Goal: Task Accomplishment & Management: Use online tool/utility

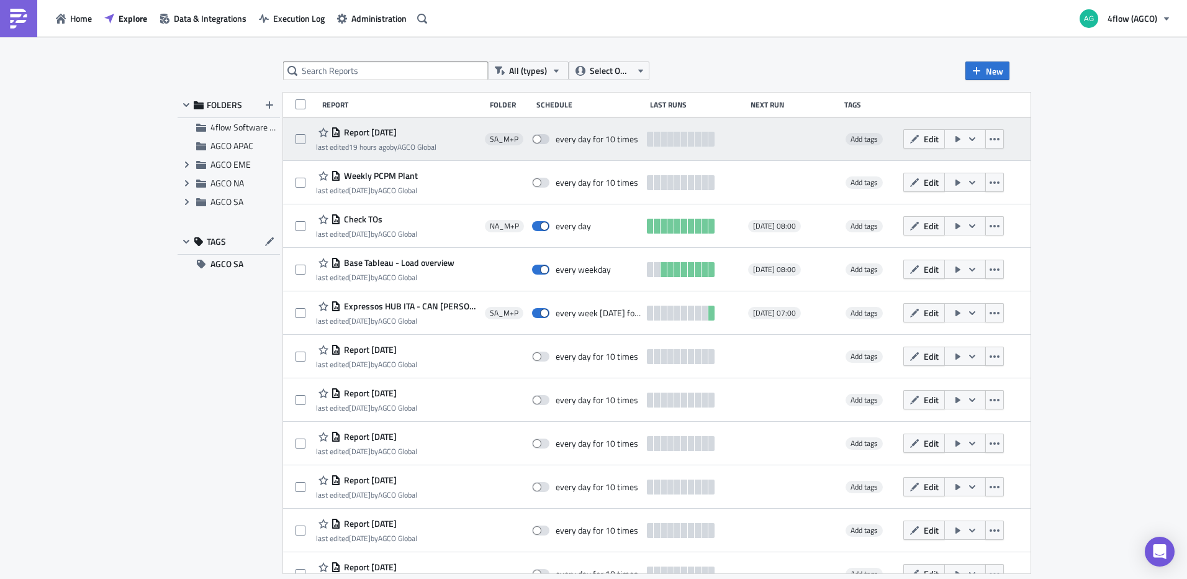
click at [377, 133] on span "Report 2025-09-04" at bounding box center [369, 132] width 56 height 11
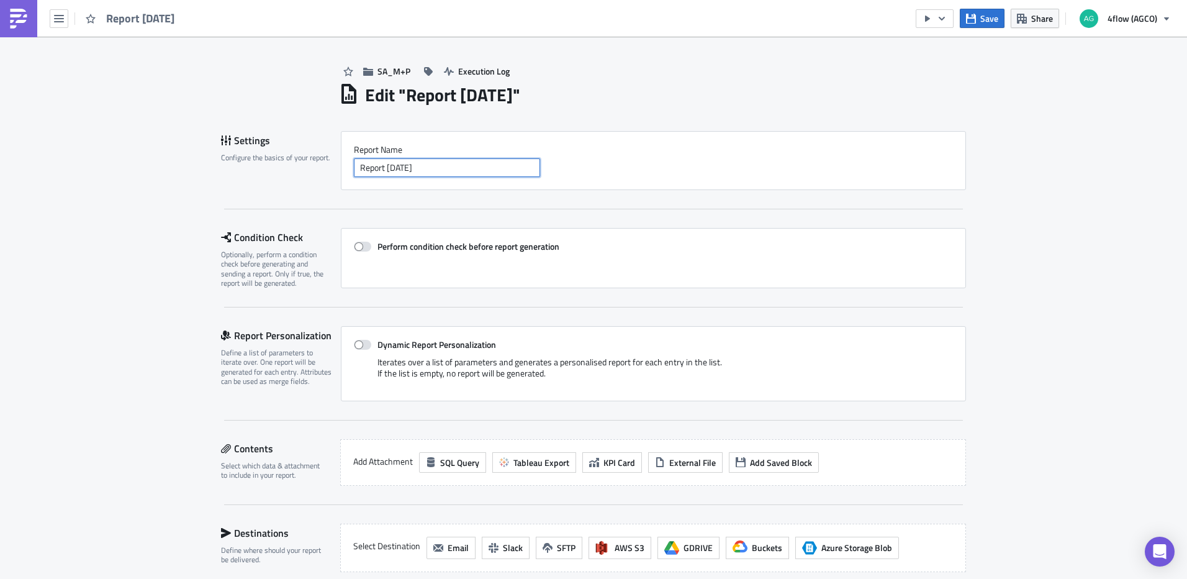
click at [448, 171] on input "Report 2025-09-04" at bounding box center [447, 167] width 186 height 19
type input "Follow RTE"
click at [991, 14] on span "Save" at bounding box center [989, 18] width 18 height 13
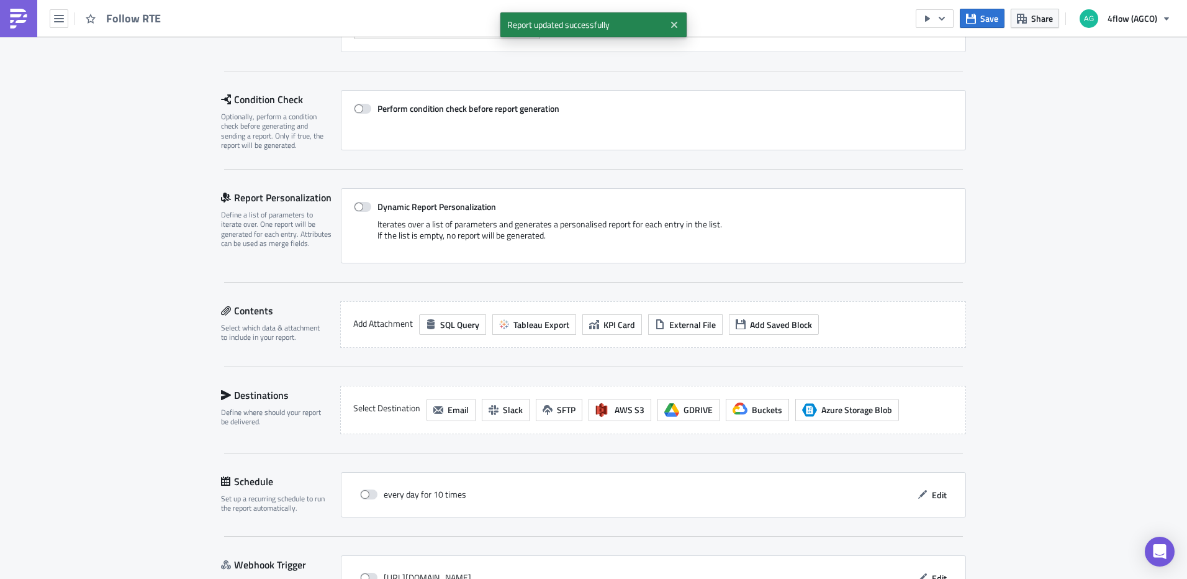
scroll to position [186, 0]
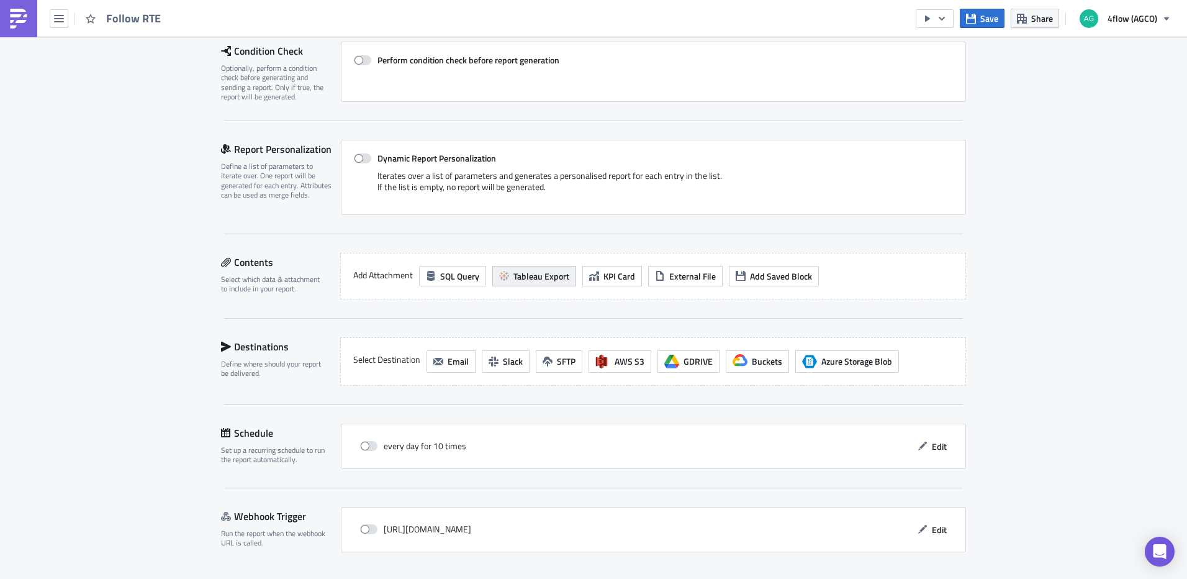
click at [530, 276] on span "Tableau Export" at bounding box center [541, 275] width 56 height 13
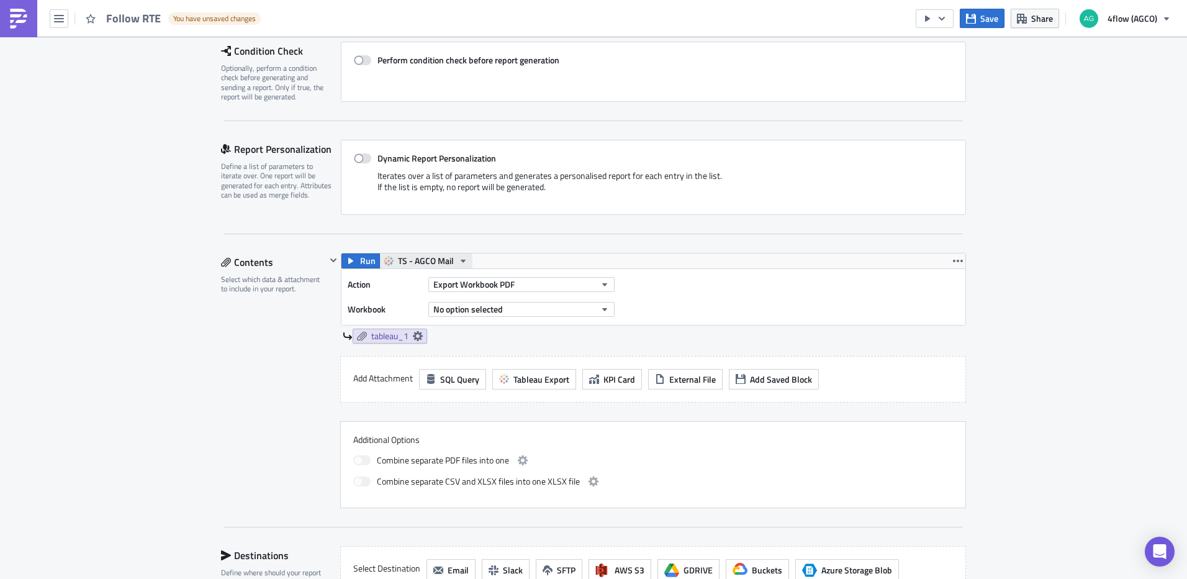
click at [458, 258] on icon "button" at bounding box center [463, 261] width 10 height 10
click at [459, 338] on div "TS - AGCO SA Mail" at bounding box center [439, 336] width 89 height 12
click at [603, 286] on icon "button" at bounding box center [605, 284] width 10 height 10
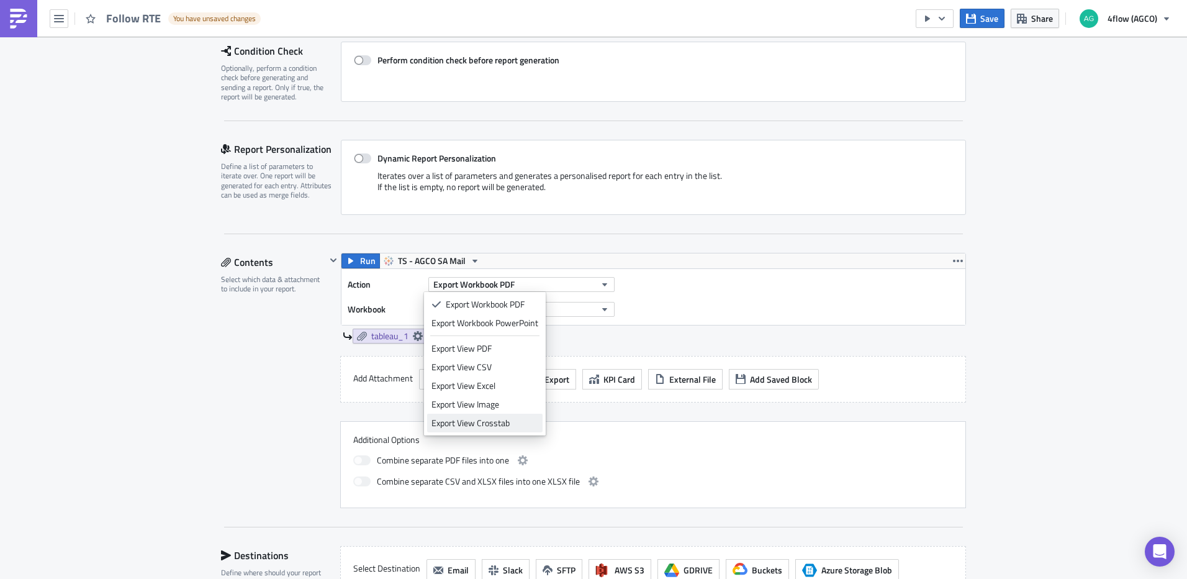
click at [502, 417] on div "Export View Crosstab" at bounding box center [484, 423] width 107 height 12
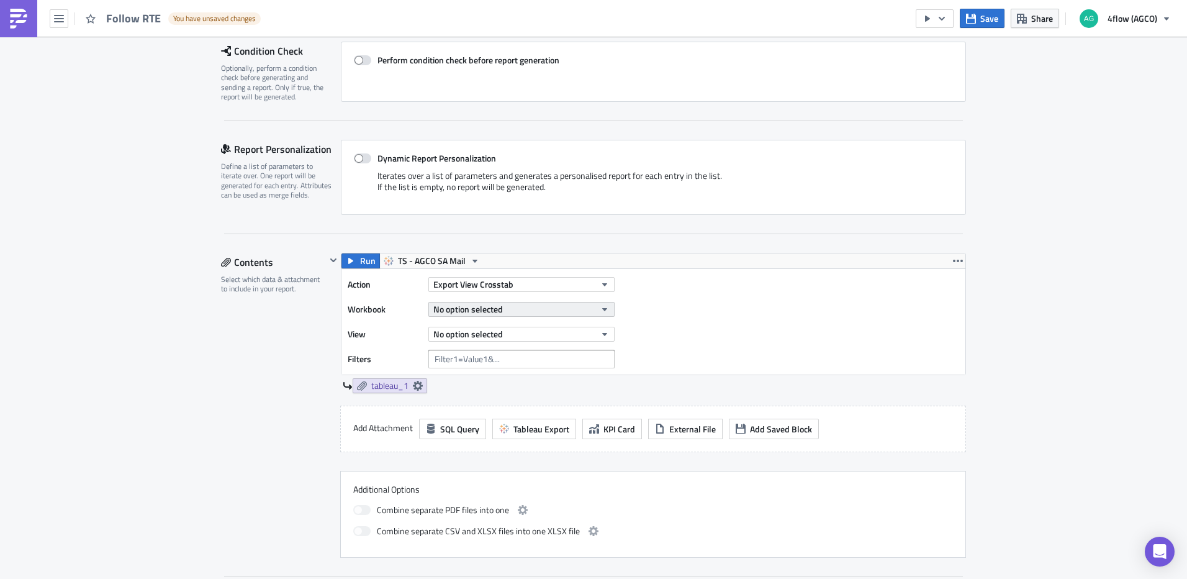
click at [497, 309] on span "No option selected" at bounding box center [468, 308] width 70 height 13
type input "follow rte"
click at [469, 357] on link "Follow RTE Reports Carol" at bounding box center [502, 350] width 151 height 19
click at [552, 327] on button "No option selected" at bounding box center [521, 334] width 186 height 15
click at [480, 382] on link "Follow RTE" at bounding box center [486, 375] width 119 height 19
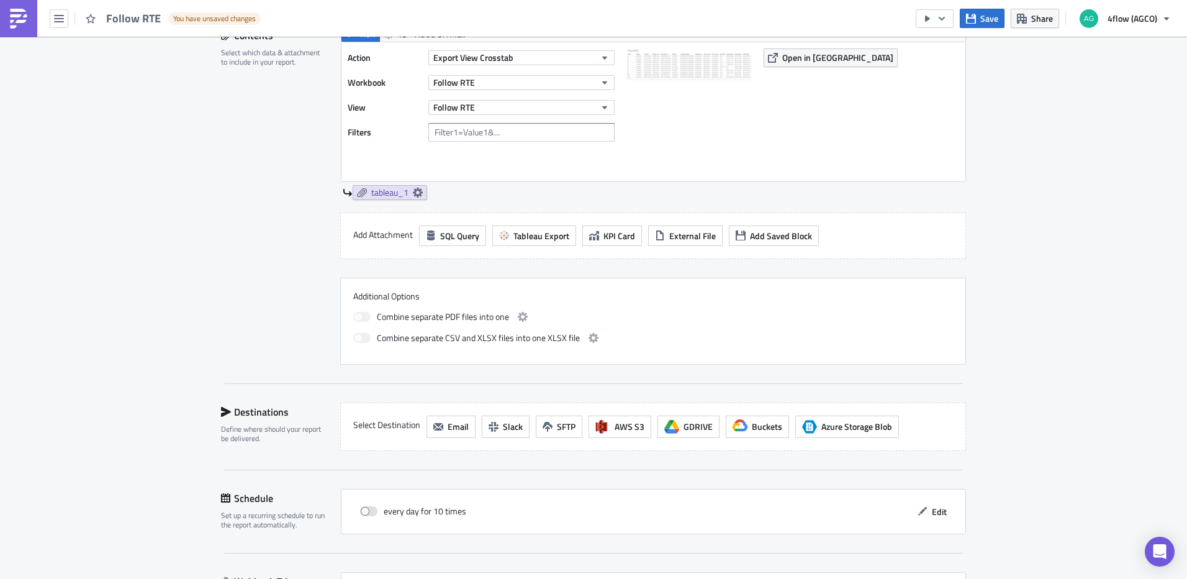
scroll to position [497, 0]
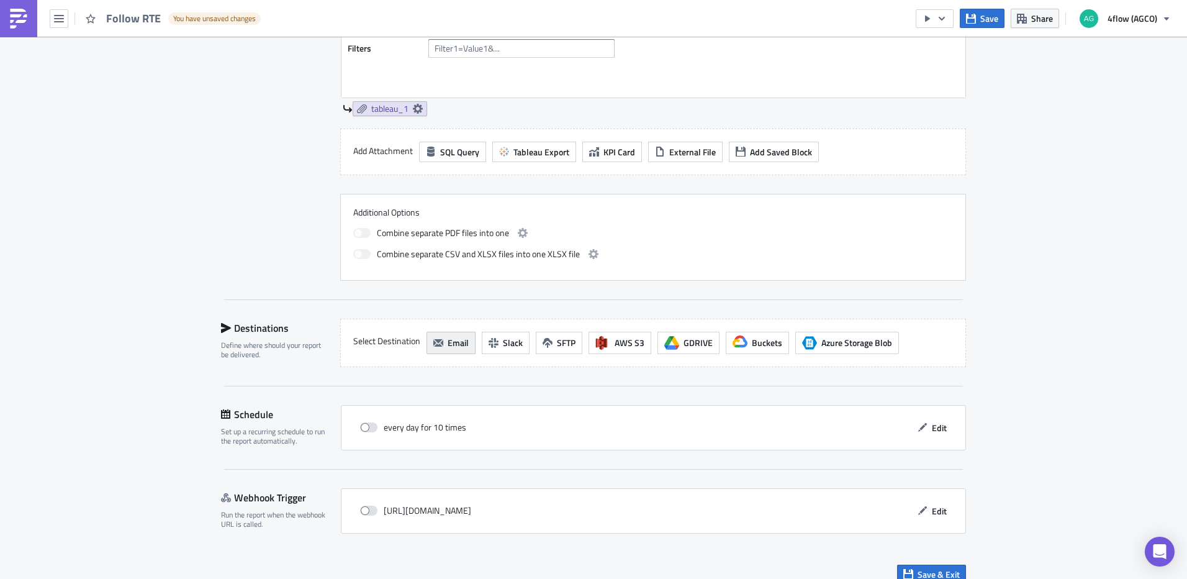
click at [464, 345] on button "Email" at bounding box center [451, 343] width 49 height 22
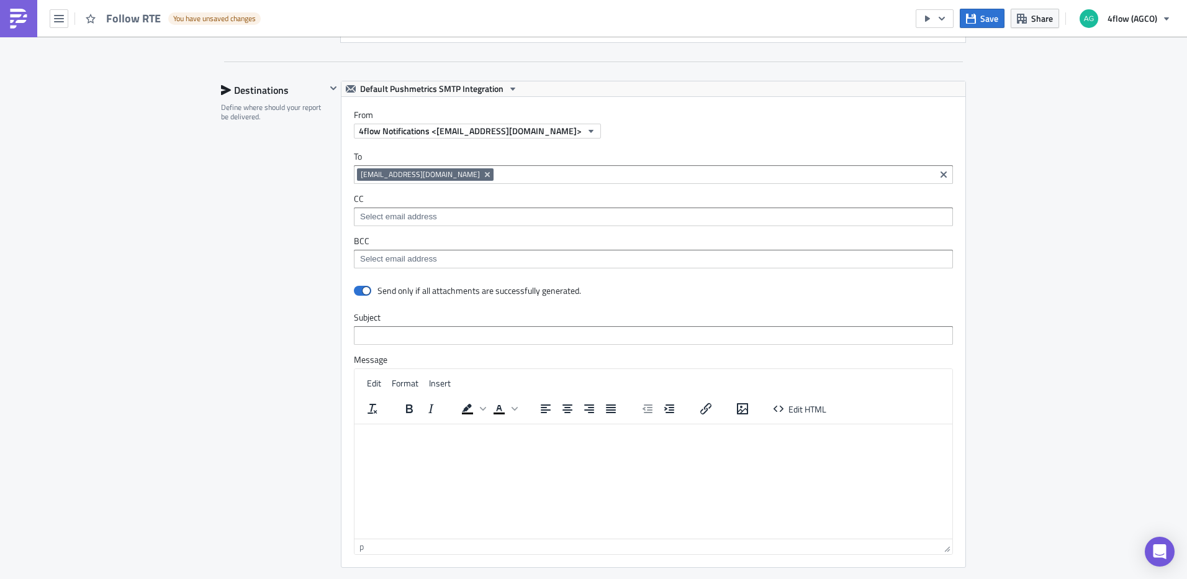
scroll to position [745, 0]
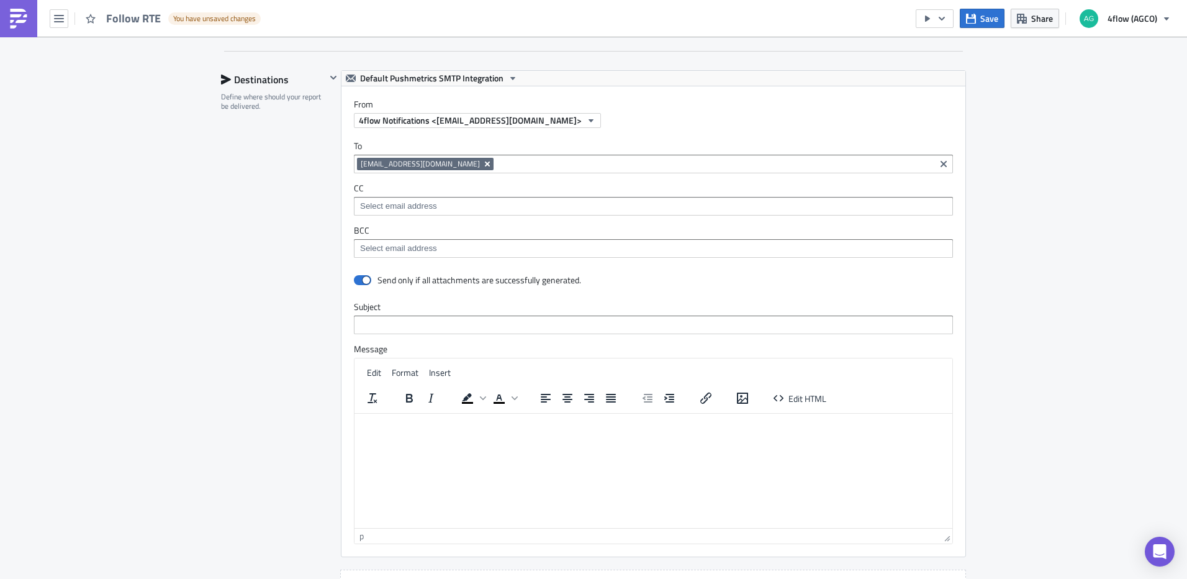
click at [488, 166] on icon "Remove Tag" at bounding box center [487, 163] width 5 height 5
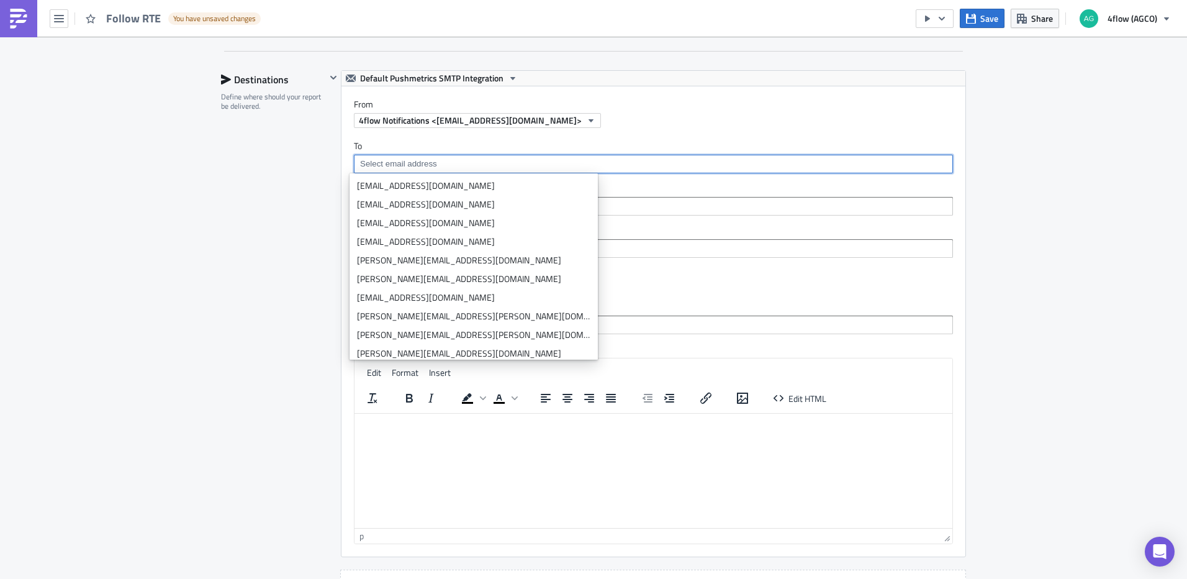
paste input "[EMAIL_ADDRESS][DOMAIN_NAME]"
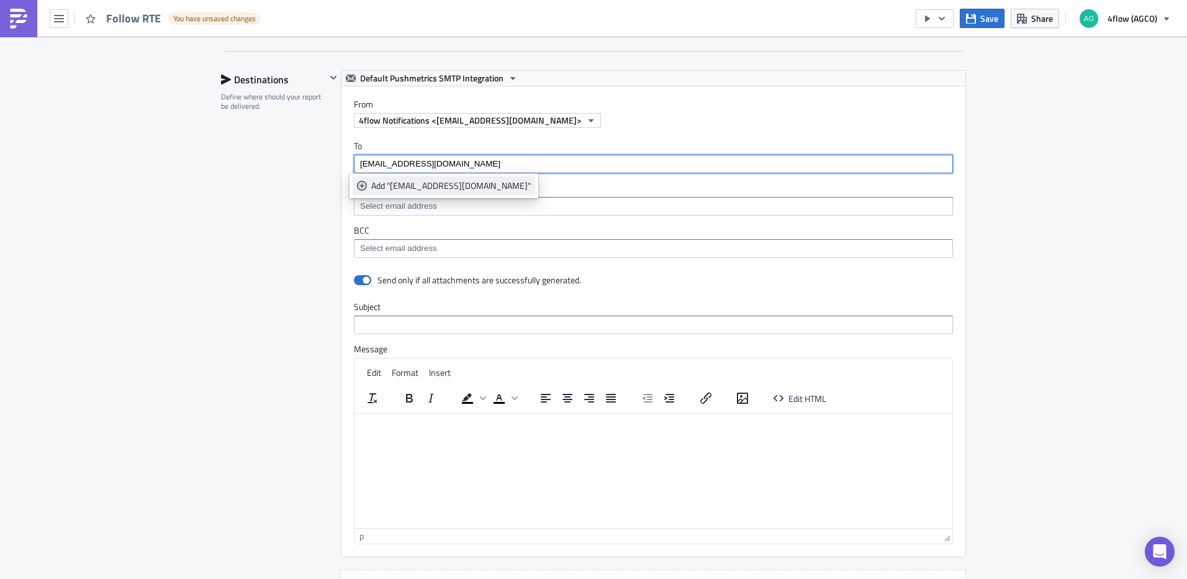
type input "[EMAIL_ADDRESS][DOMAIN_NAME]"
click at [416, 186] on div "Add "atendimento6.320@rte.com.br"" at bounding box center [451, 185] width 160 height 12
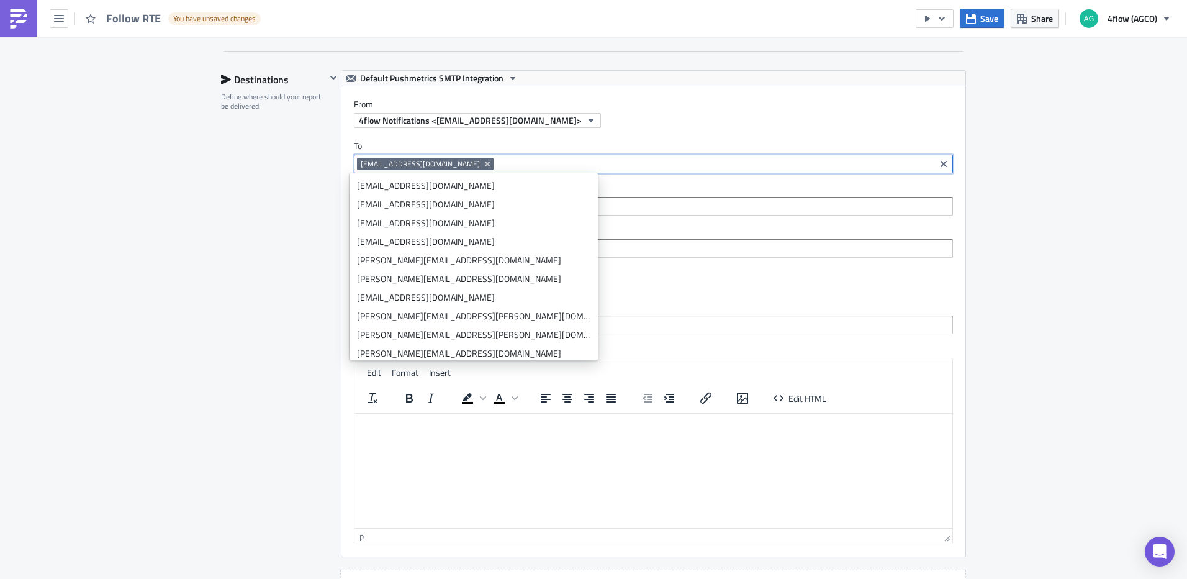
click at [541, 166] on input at bounding box center [714, 164] width 435 height 12
paste input "[EMAIL_ADDRESS][DOMAIN_NAME]"
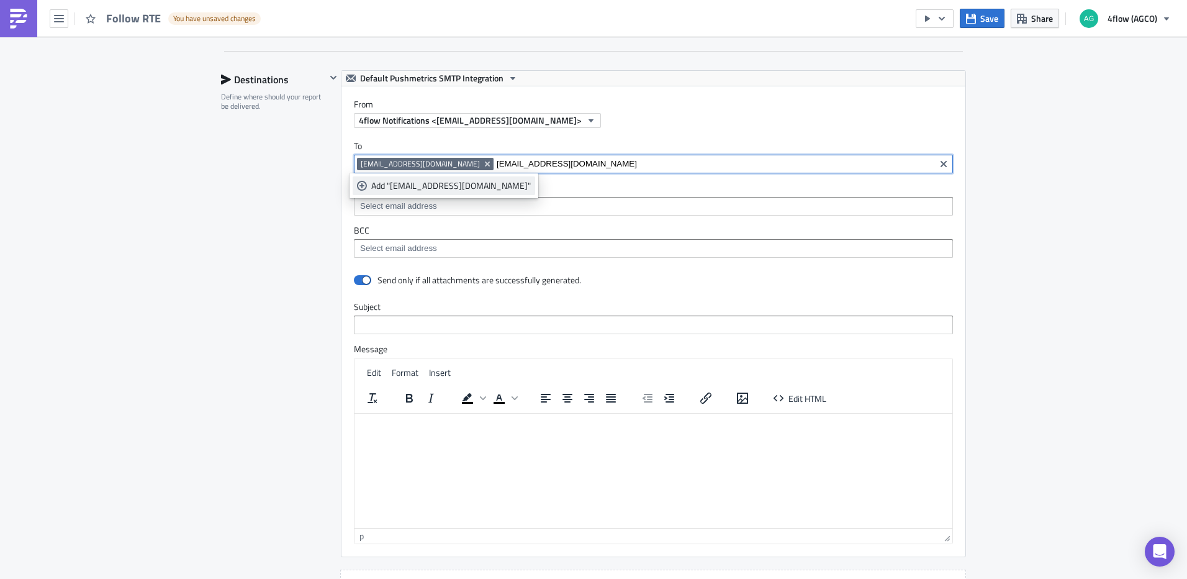
type input "[EMAIL_ADDRESS][DOMAIN_NAME]"
click at [456, 190] on div "Add "atendimento7.320@rte.com.br"" at bounding box center [451, 185] width 160 height 12
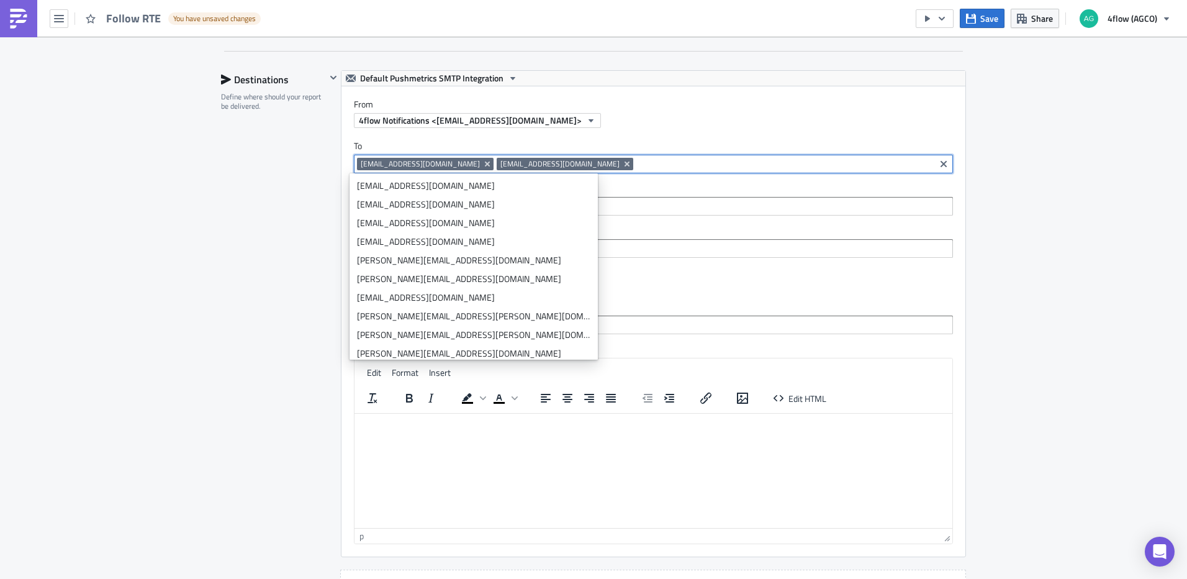
click at [764, 112] on div "From 4flow Notifications <no-reply@analytics.4flow-vista.com>" at bounding box center [660, 113] width 612 height 29
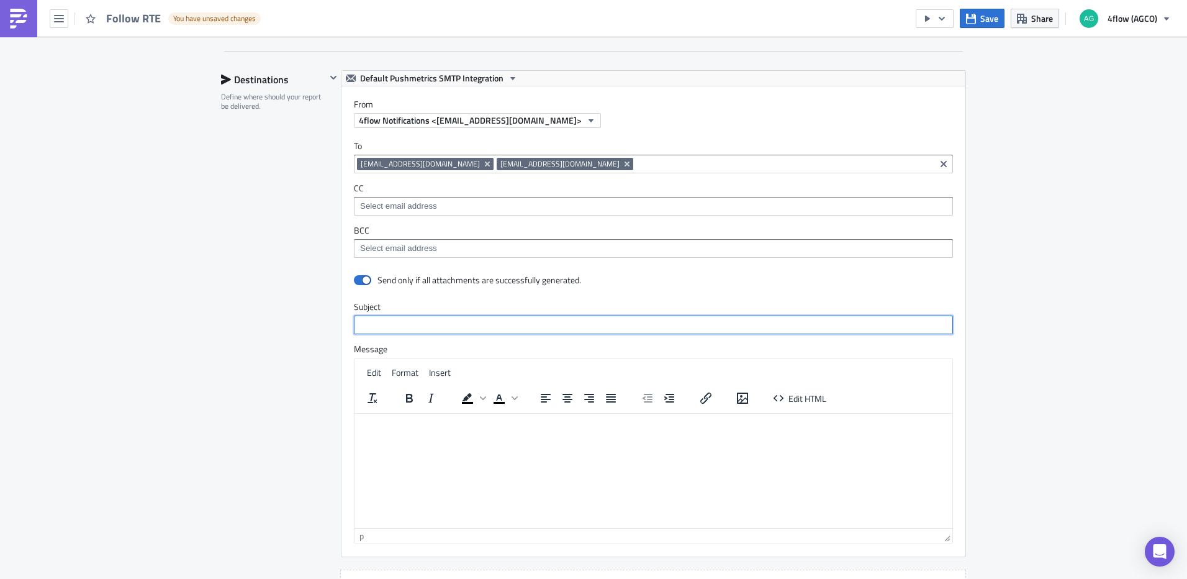
click at [403, 318] on input "text" at bounding box center [653, 324] width 599 height 19
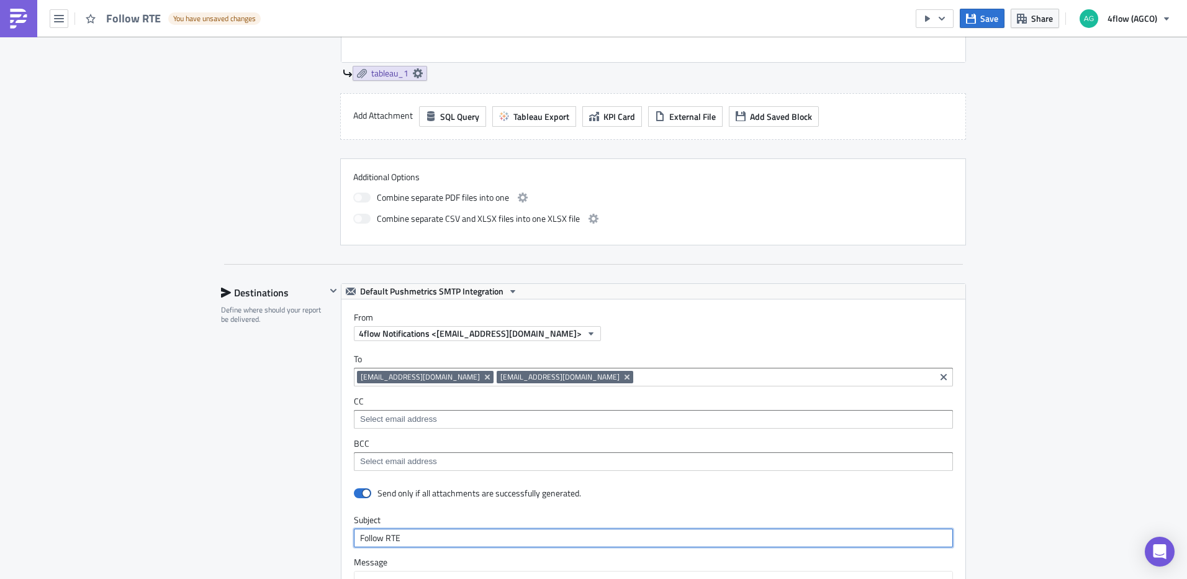
scroll to position [373, 0]
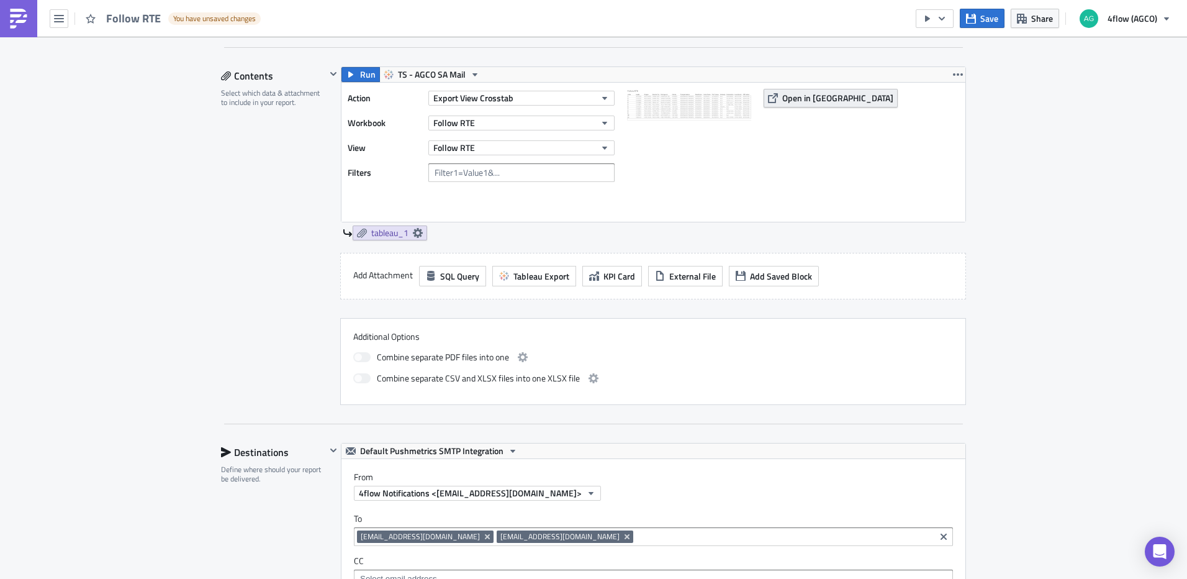
type input "Follow RTE"
click at [790, 96] on span "Open in [GEOGRAPHIC_DATA]" at bounding box center [837, 97] width 111 height 13
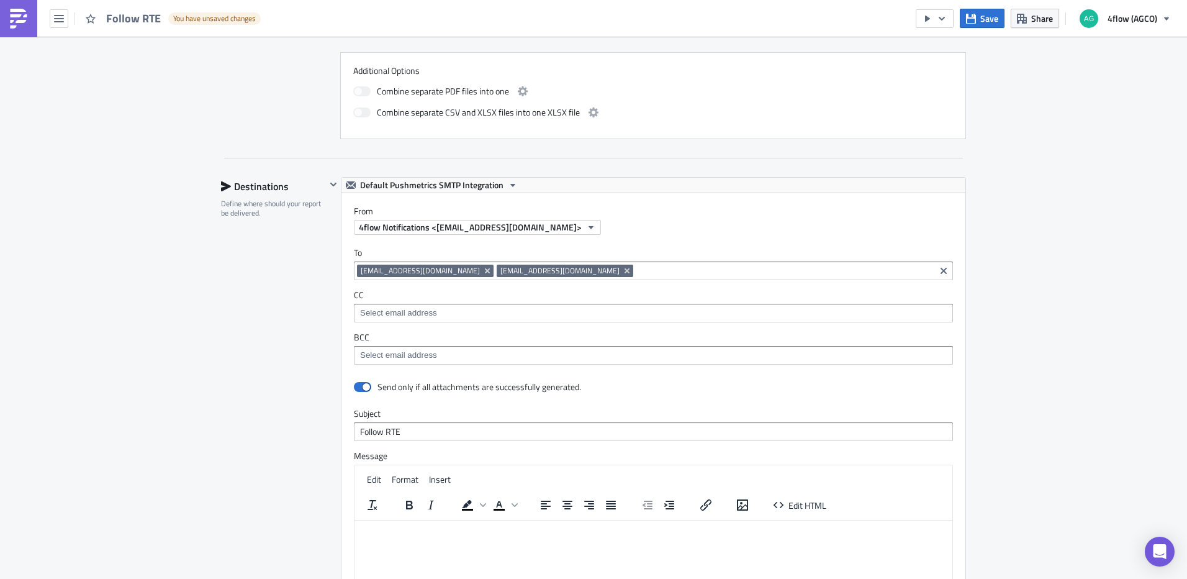
scroll to position [683, 0]
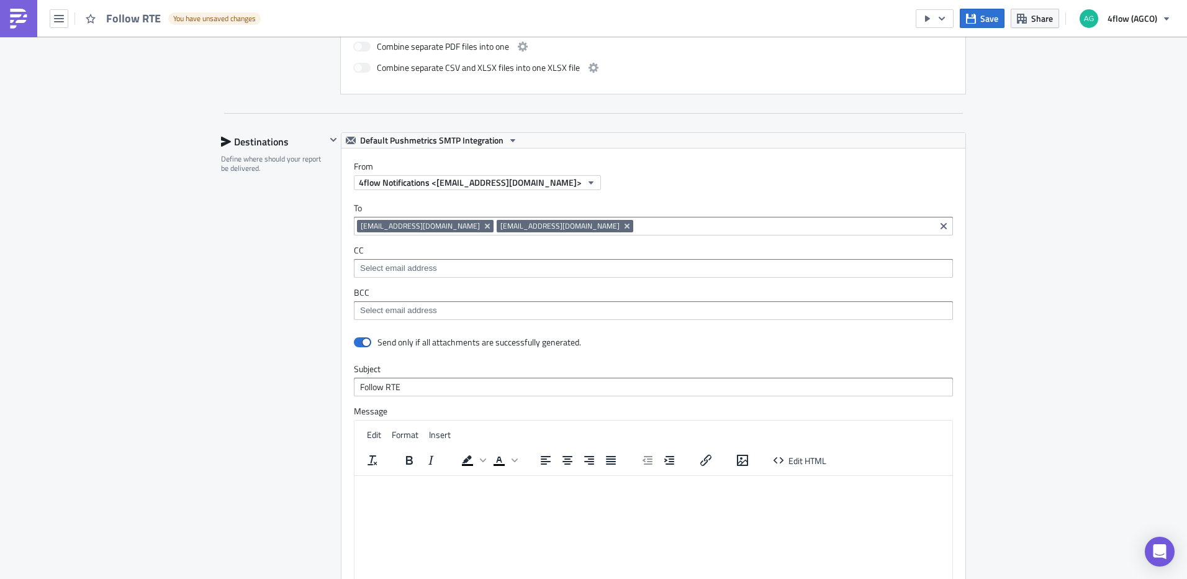
click at [411, 491] on html at bounding box center [653, 485] width 598 height 20
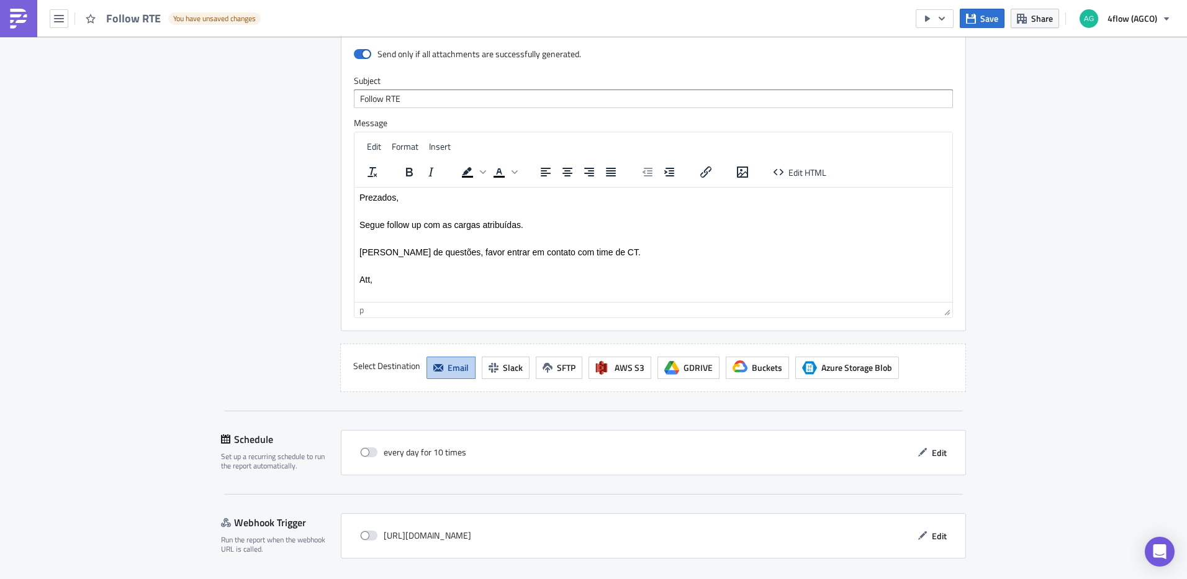
scroll to position [949, 0]
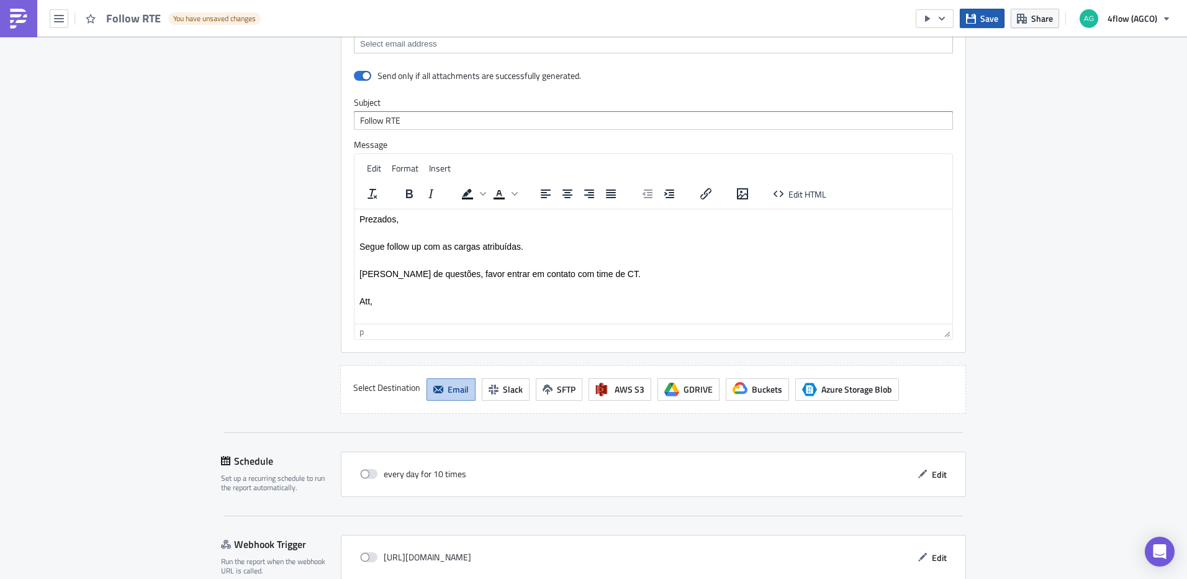
click at [976, 21] on icon "button" at bounding box center [971, 19] width 10 height 10
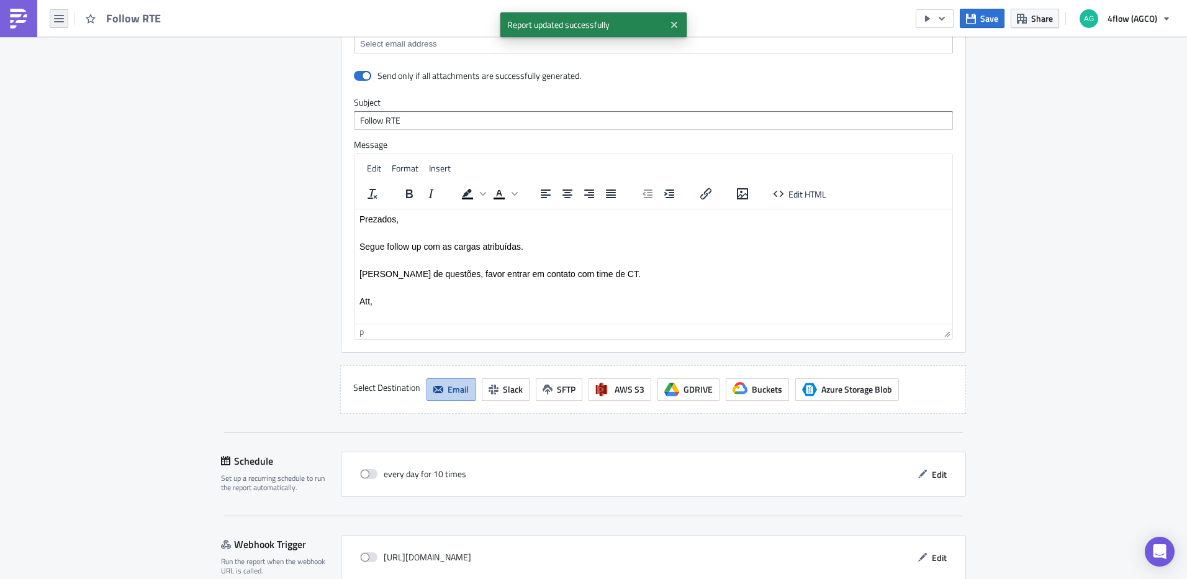
click at [64, 16] on button "button" at bounding box center [59, 18] width 19 height 19
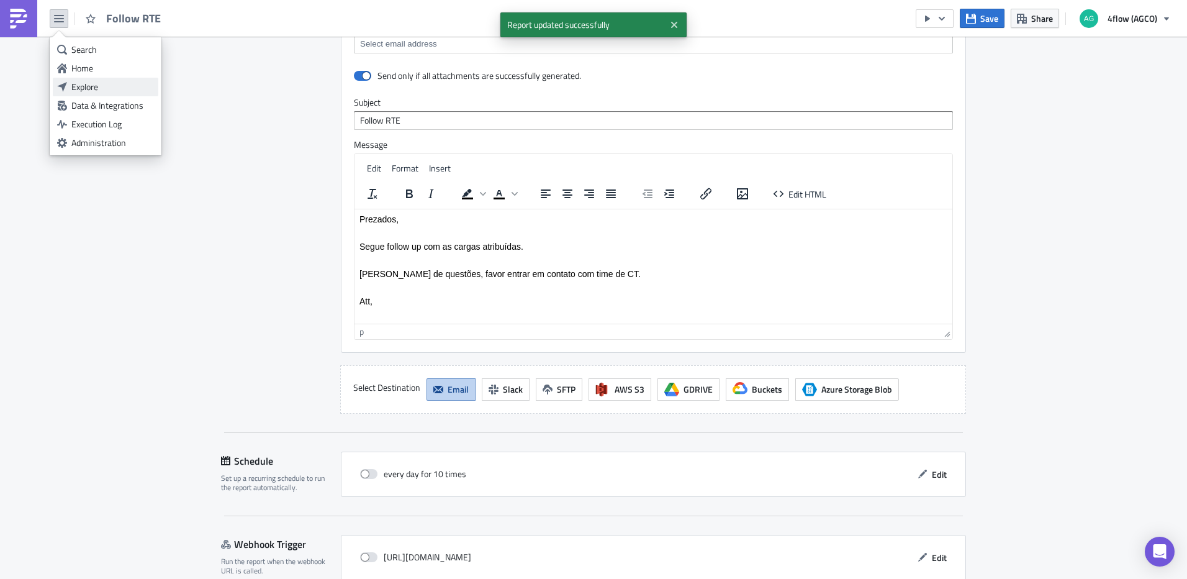
click at [101, 80] on link "Explore" at bounding box center [106, 87] width 106 height 19
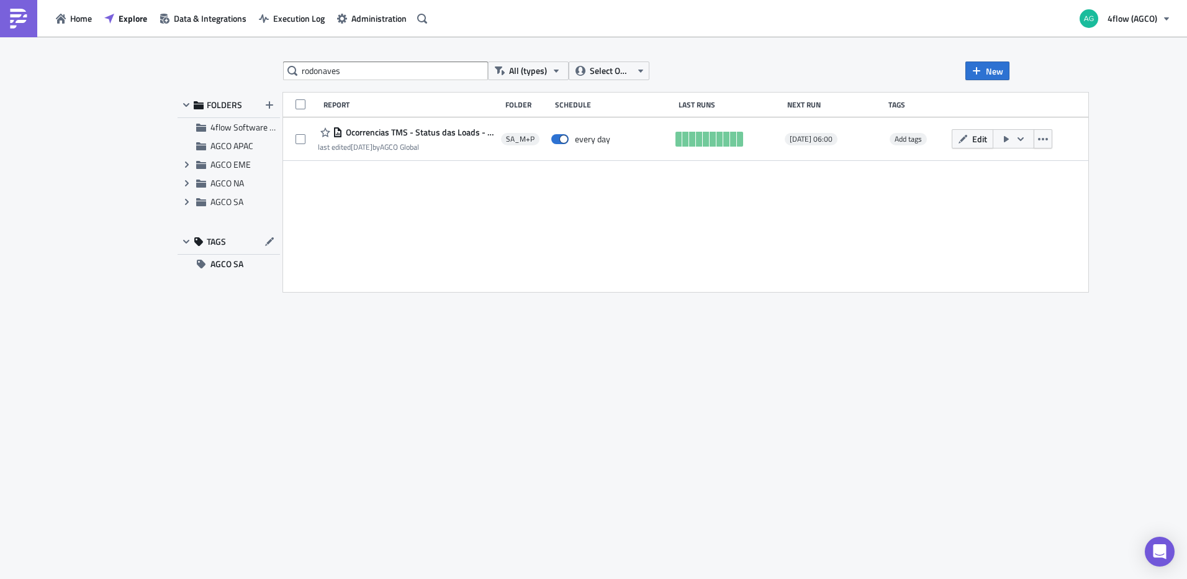
click at [376, 73] on input "rodonaves" at bounding box center [385, 70] width 205 height 19
type input "rte"
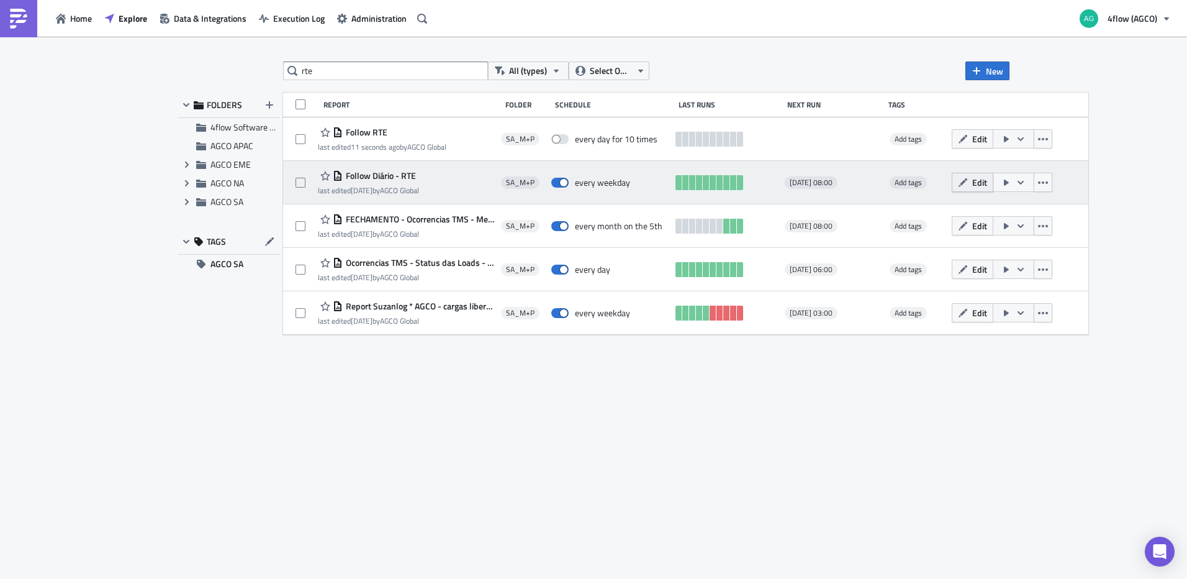
click at [987, 183] on span "Edit" at bounding box center [979, 182] width 15 height 13
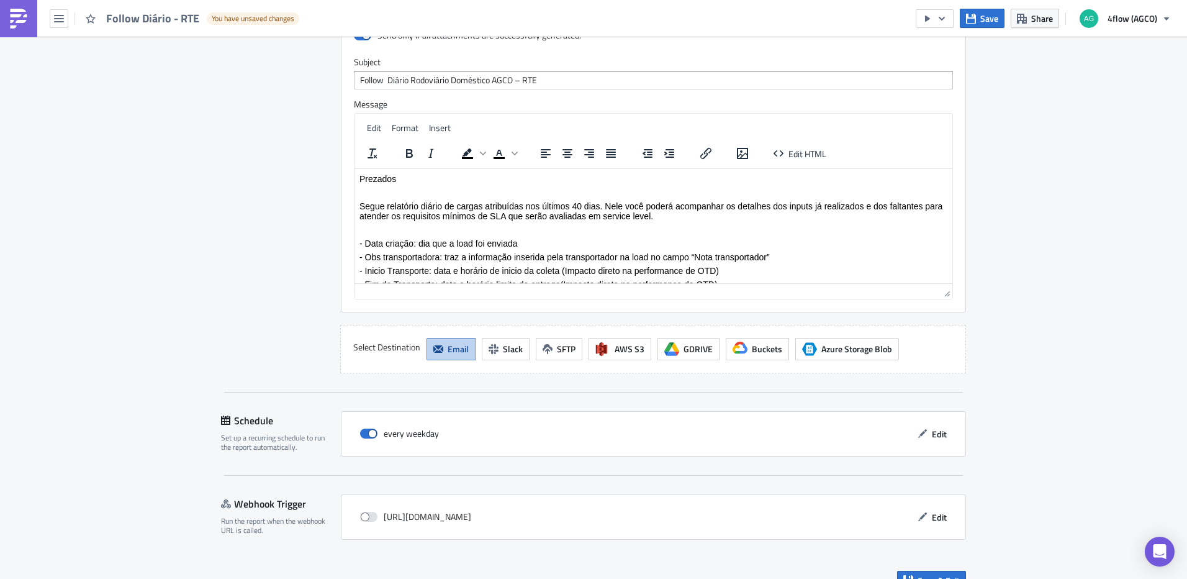
scroll to position [1067, 0]
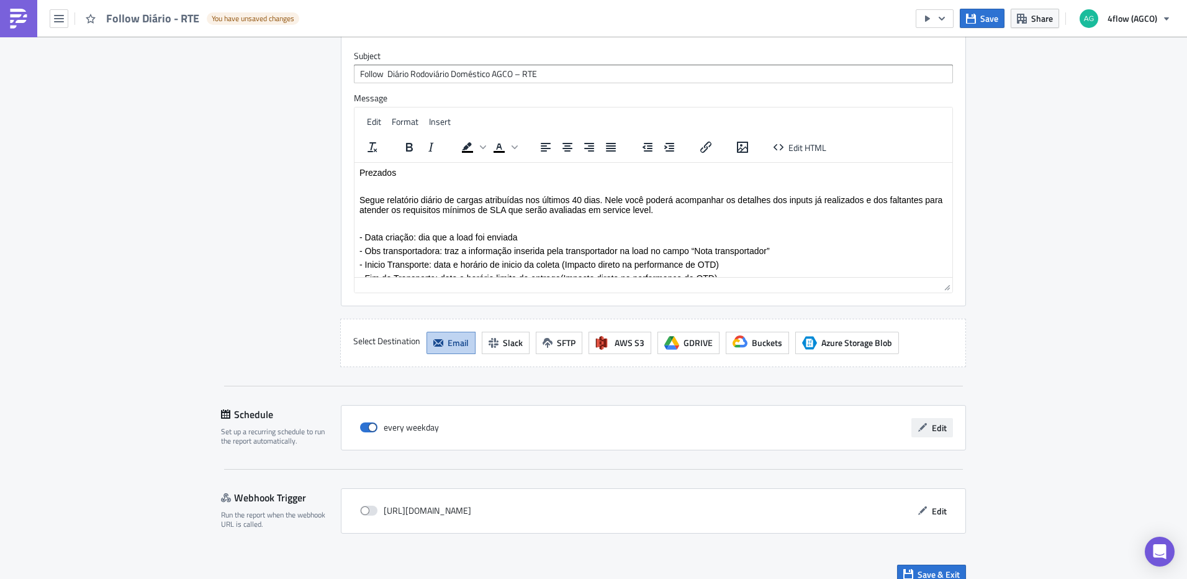
click at [937, 421] on span "Edit" at bounding box center [939, 427] width 15 height 13
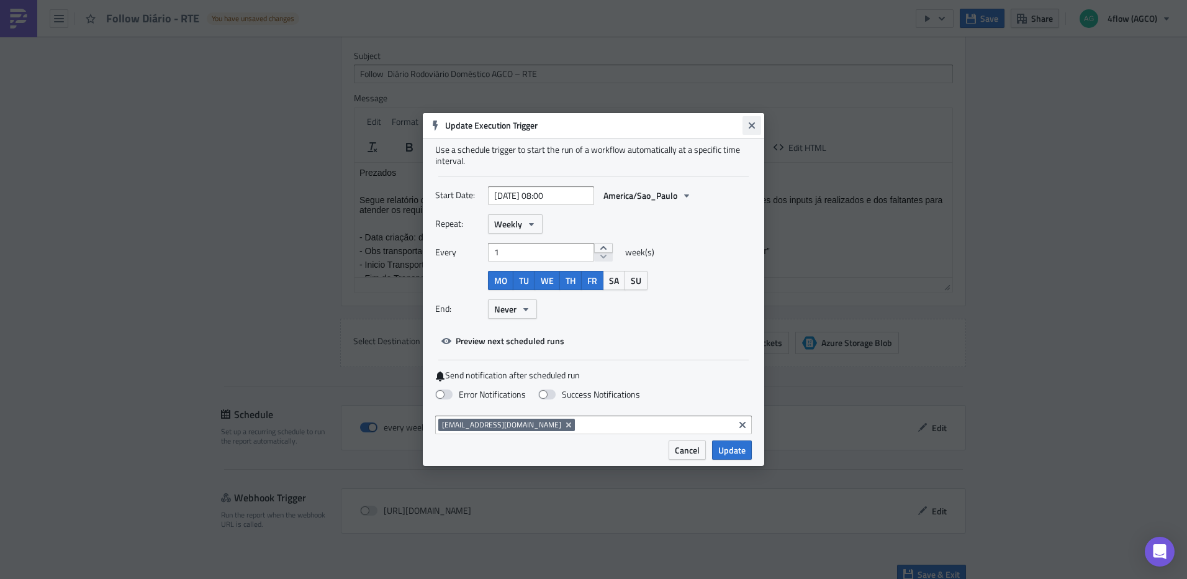
click at [752, 128] on icon "Close" at bounding box center [752, 125] width 10 height 10
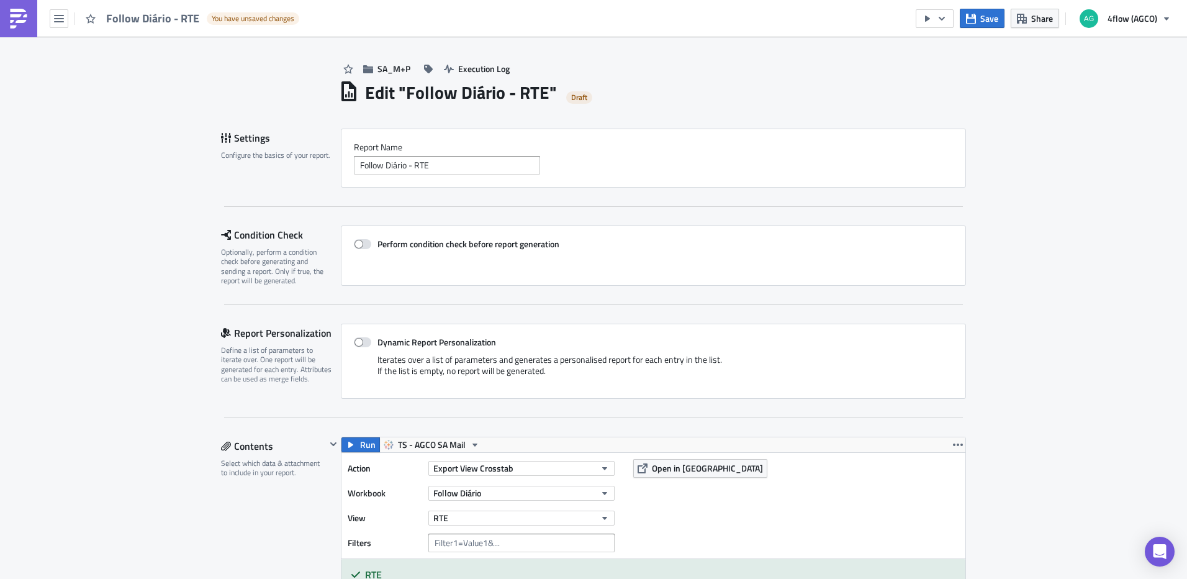
scroll to position [0, 0]
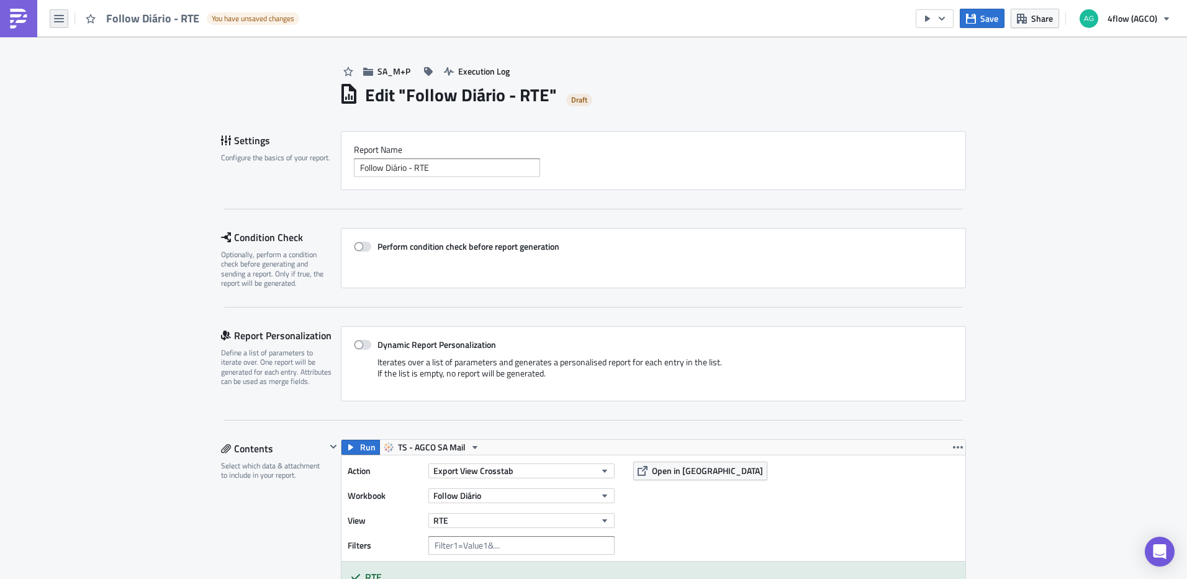
click at [59, 16] on icon "button" at bounding box center [59, 19] width 10 height 10
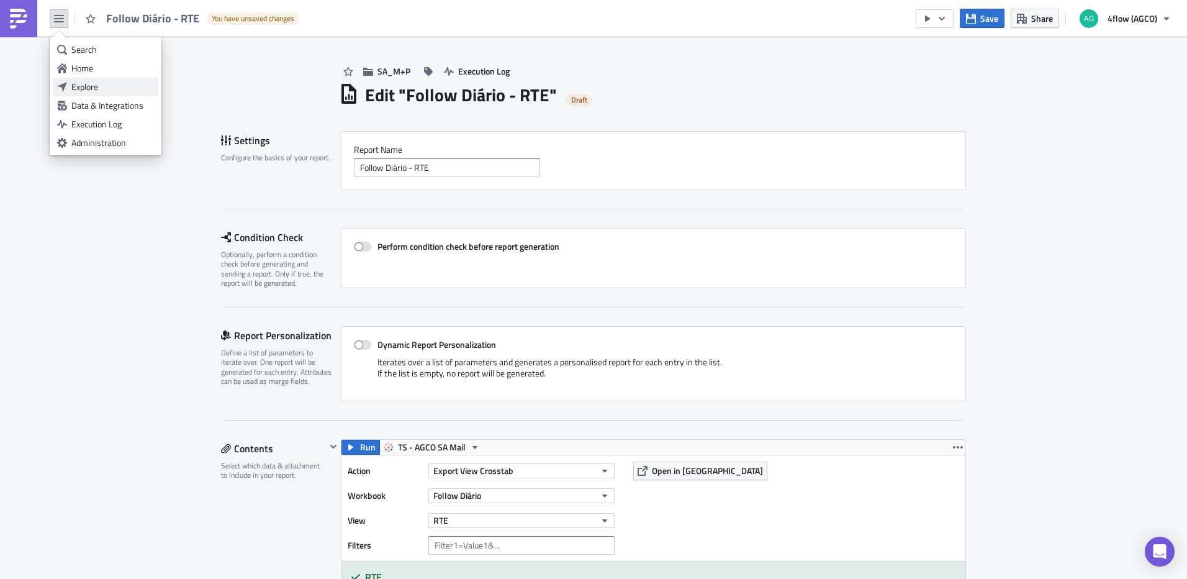
click at [102, 81] on div "Explore" at bounding box center [112, 87] width 83 height 12
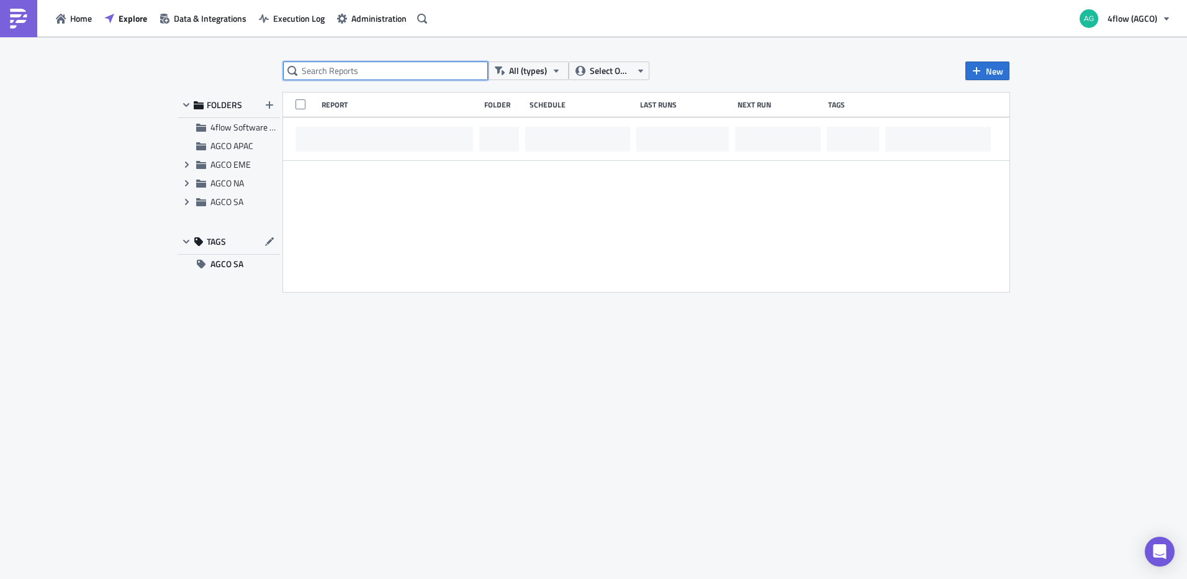
click at [332, 73] on input "text" at bounding box center [385, 70] width 205 height 19
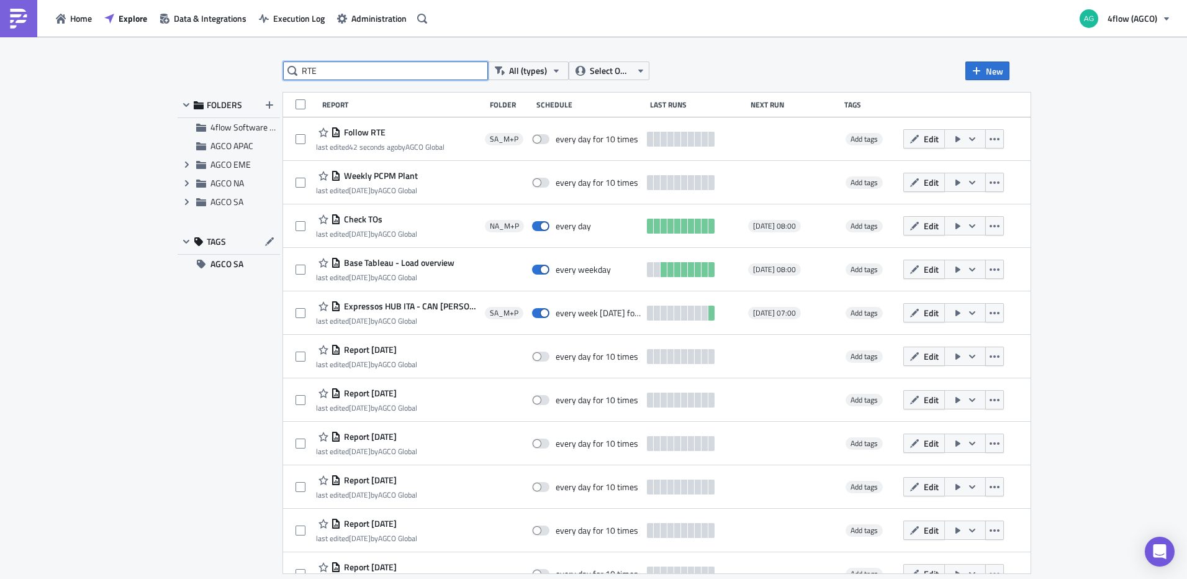
type input "RTE"
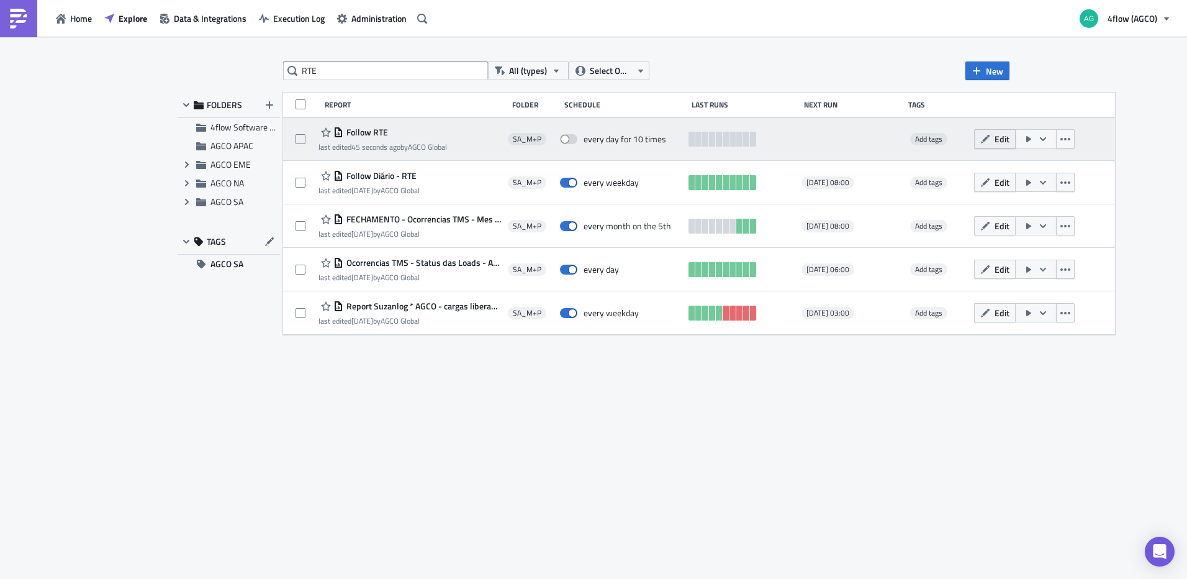
click at [982, 138] on button "Edit" at bounding box center [995, 138] width 42 height 19
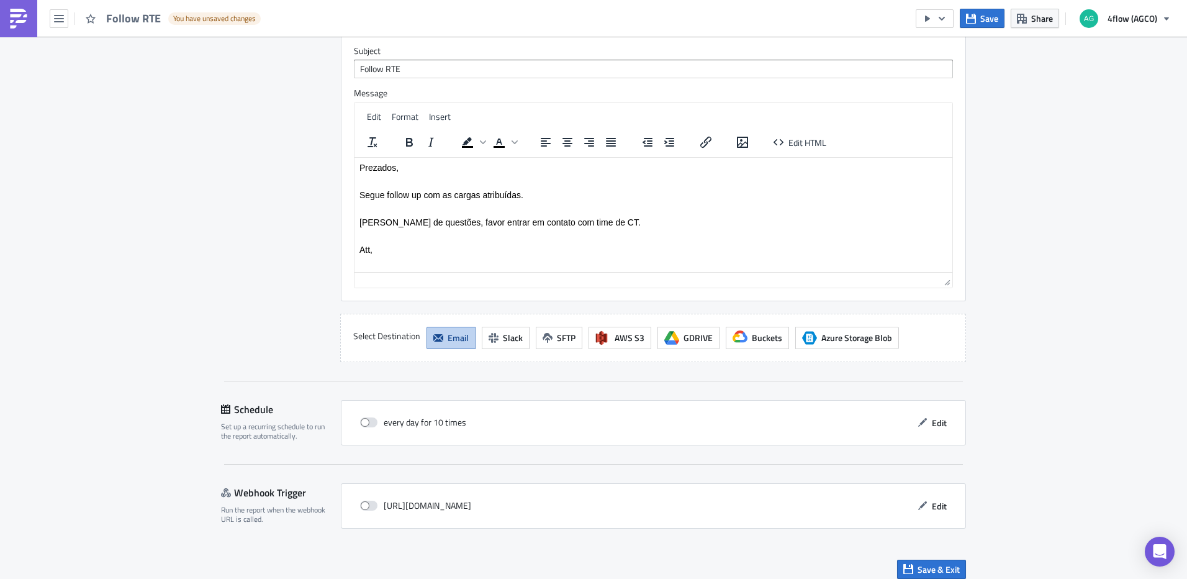
scroll to position [978, 0]
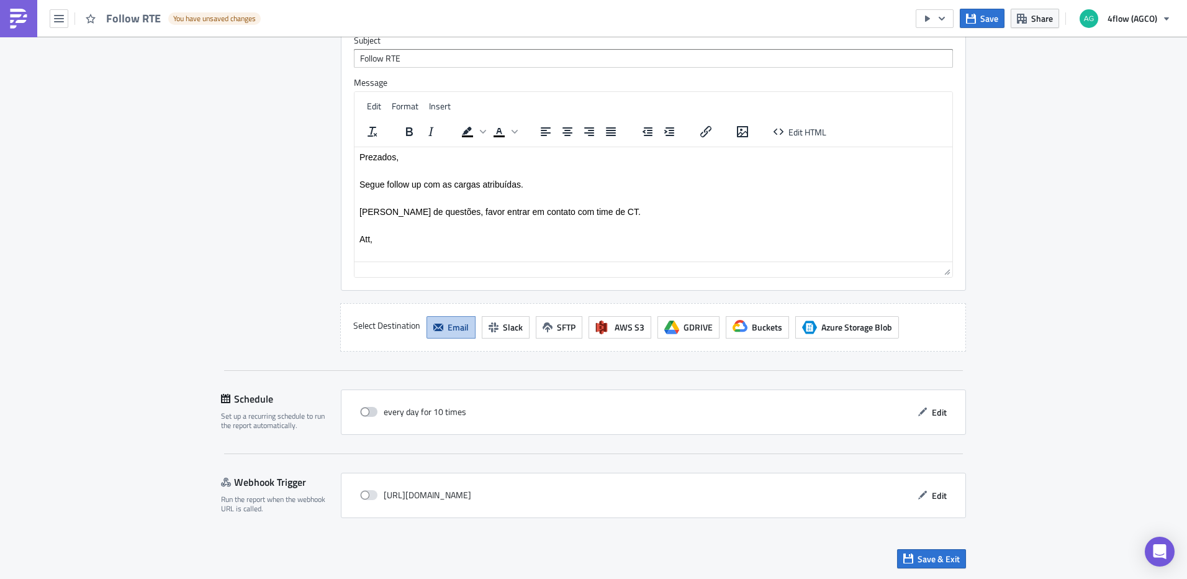
click at [371, 410] on span at bounding box center [368, 412] width 17 height 10
click at [371, 410] on input "checkbox" at bounding box center [367, 412] width 8 height 8
checkbox input "true"
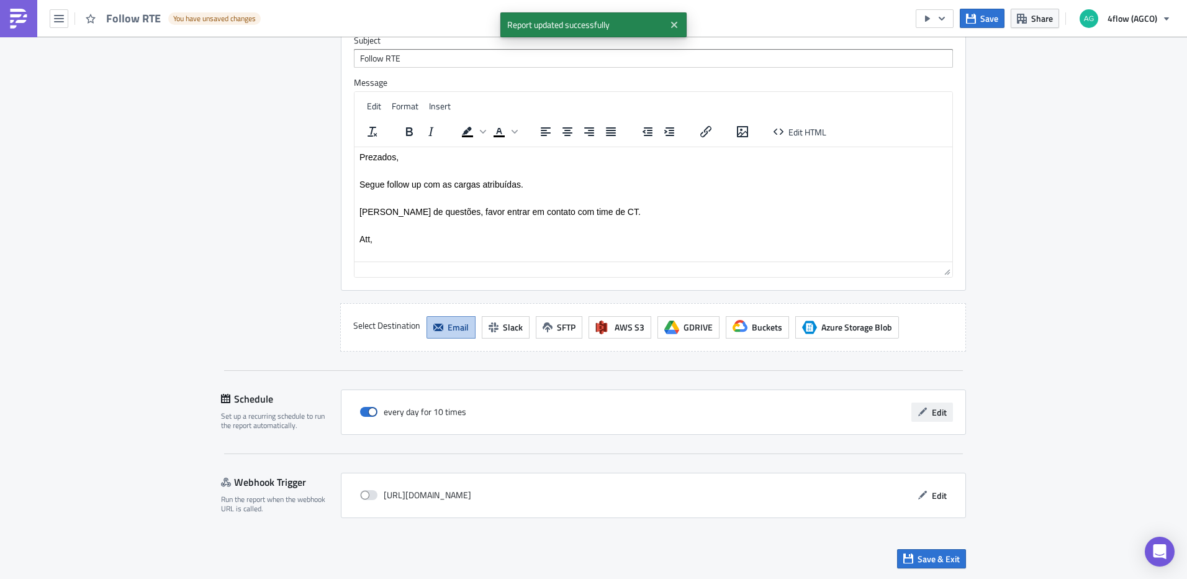
click at [942, 409] on button "Edit" at bounding box center [932, 411] width 42 height 19
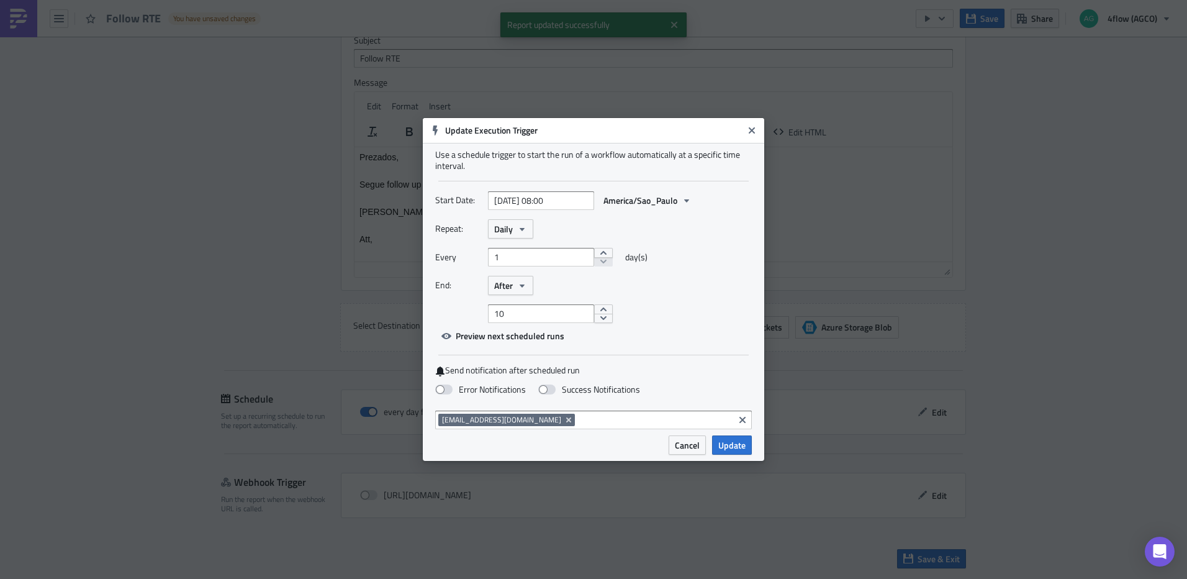
click at [525, 240] on div "Repeat: Daily Every 1 day(s) End: After 10" at bounding box center [593, 271] width 317 height 104
click at [522, 228] on icon "button" at bounding box center [522, 228] width 5 height 3
drag, startPoint x: 524, startPoint y: 271, endPoint x: 526, endPoint y: 287, distance: 15.6
click at [526, 287] on ul "Yearly Monthly Weekly Daily Hourly Minutely" at bounding box center [547, 298] width 112 height 112
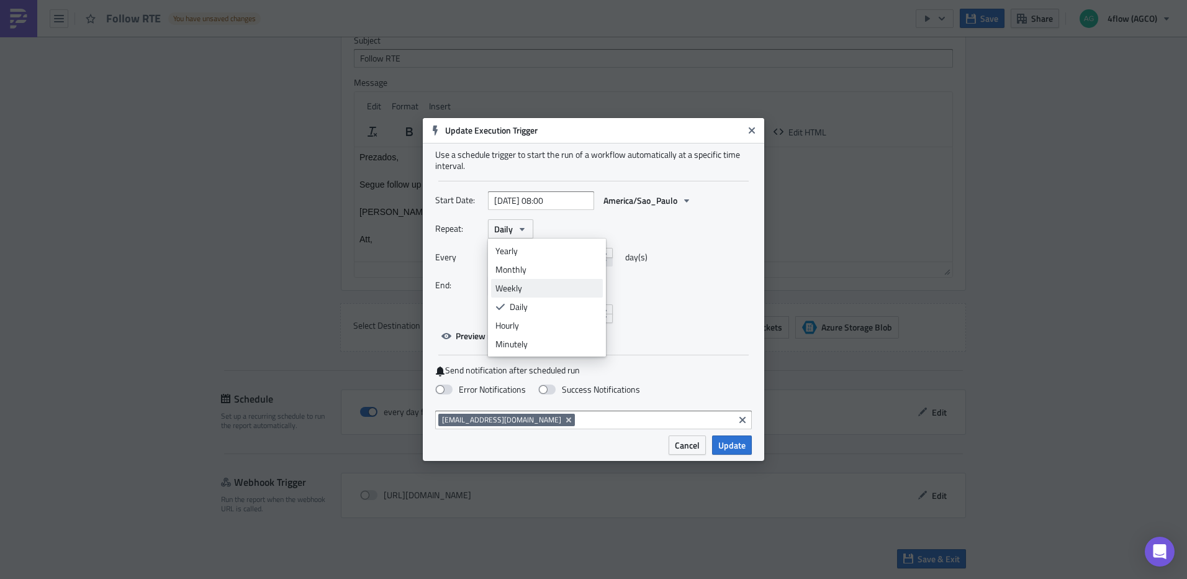
click at [526, 287] on div "Weekly" at bounding box center [546, 288] width 103 height 12
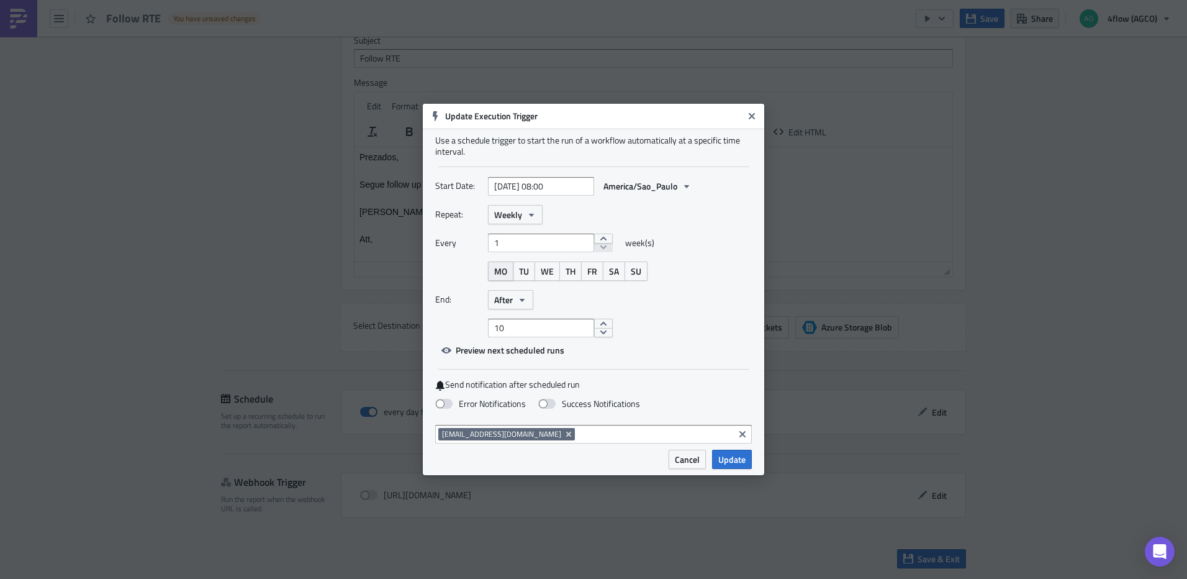
click at [504, 268] on span "MO" at bounding box center [500, 270] width 13 height 13
click at [538, 274] on button "WE" at bounding box center [547, 270] width 25 height 19
click at [528, 272] on span "TU" at bounding box center [524, 270] width 10 height 13
click at [579, 274] on button "TH" at bounding box center [570, 270] width 22 height 19
click at [589, 275] on span "FR" at bounding box center [592, 270] width 10 height 13
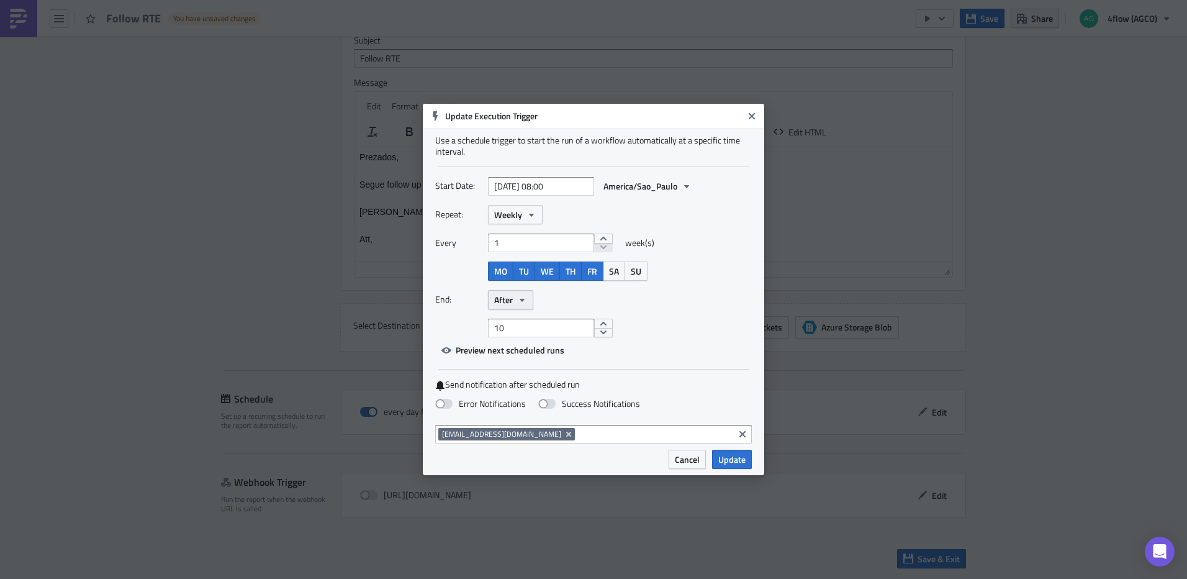
click at [527, 305] on button "After" at bounding box center [510, 299] width 45 height 19
click at [520, 320] on div "Never" at bounding box center [546, 321] width 103 height 12
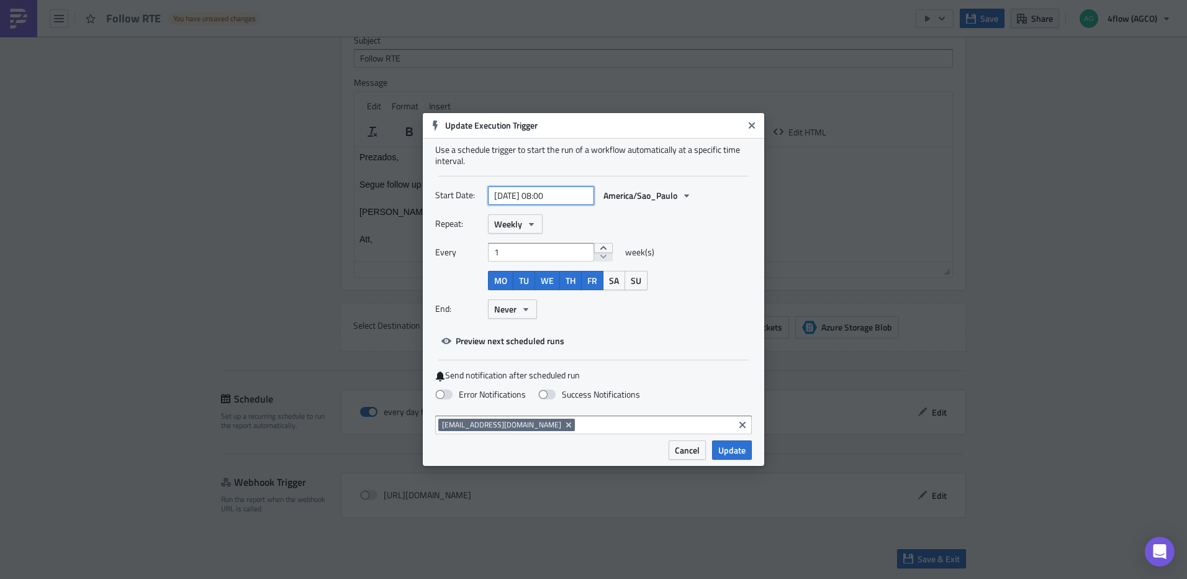
click at [539, 198] on input "2025-09-04 08:00" at bounding box center [541, 195] width 106 height 19
select select "8"
select select "2025"
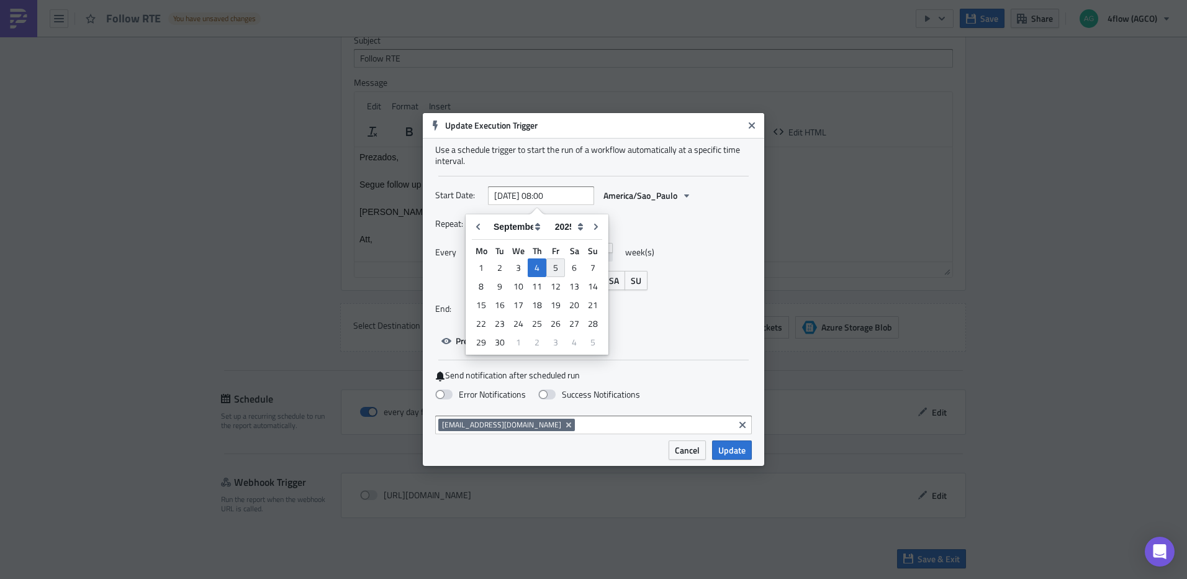
click at [554, 267] on div "5" at bounding box center [555, 267] width 19 height 19
type input "2025-09-05 08:00"
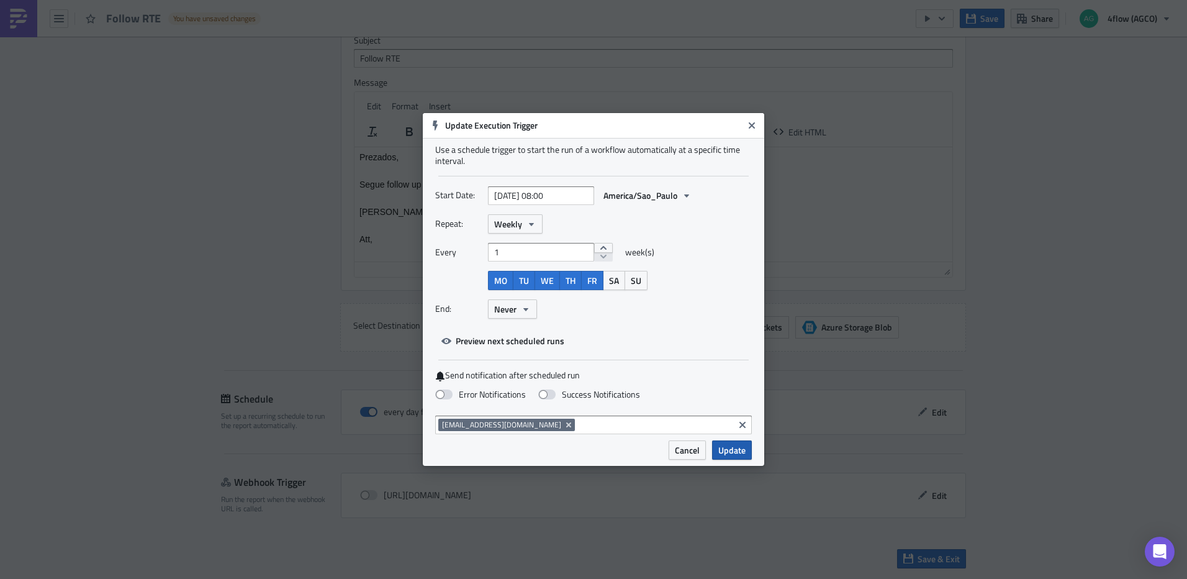
click at [729, 451] on span "Update" at bounding box center [731, 449] width 27 height 13
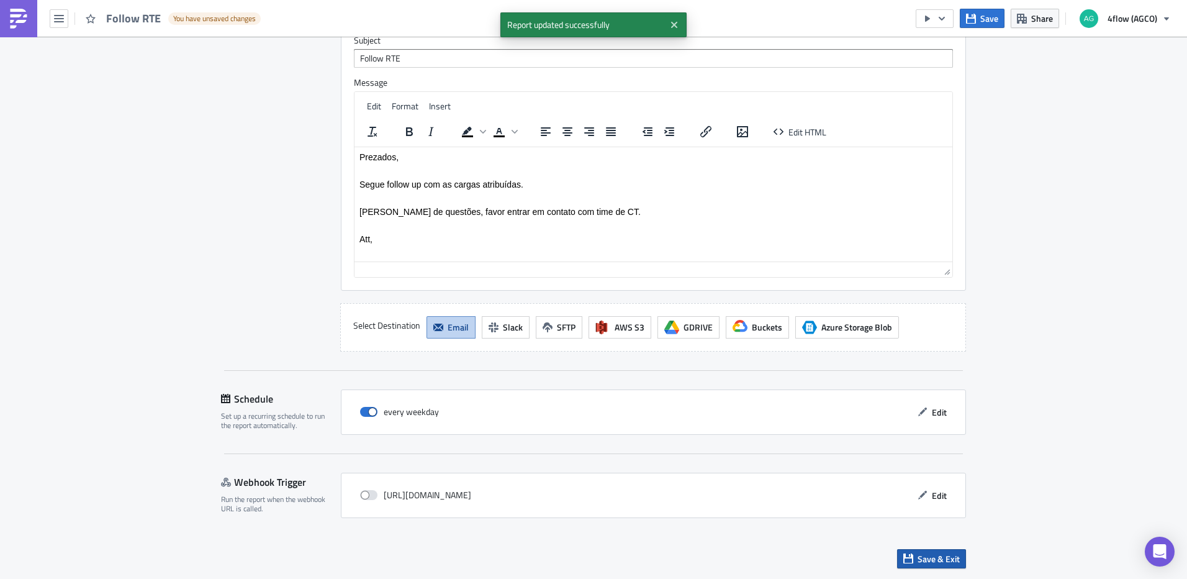
click at [903, 559] on icon "button" at bounding box center [908, 558] width 10 height 10
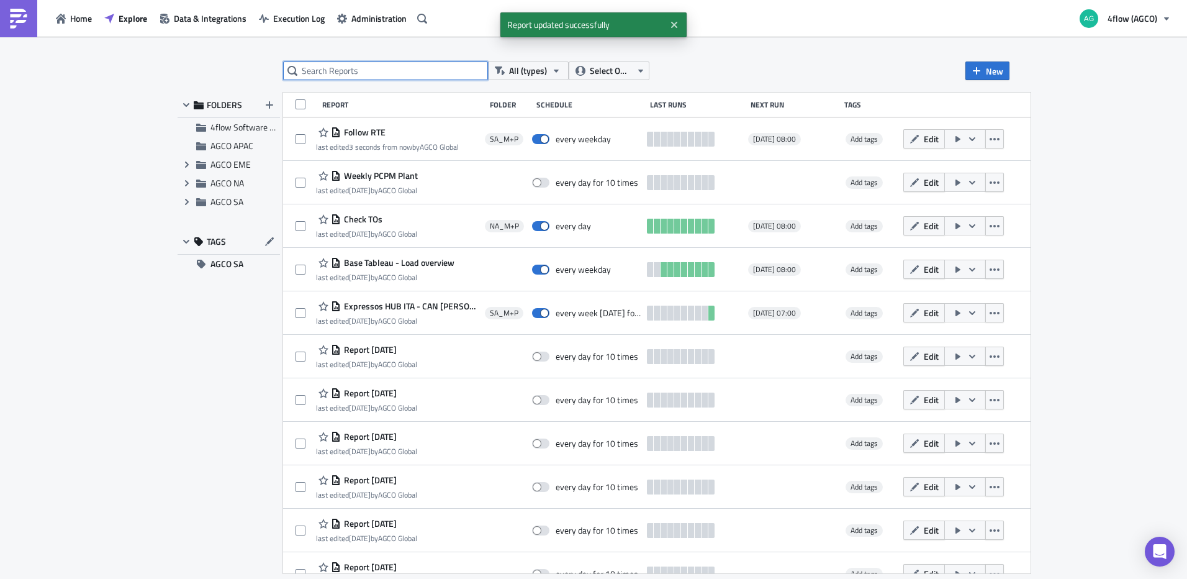
click at [374, 71] on input "text" at bounding box center [385, 70] width 205 height 19
type input "rte"
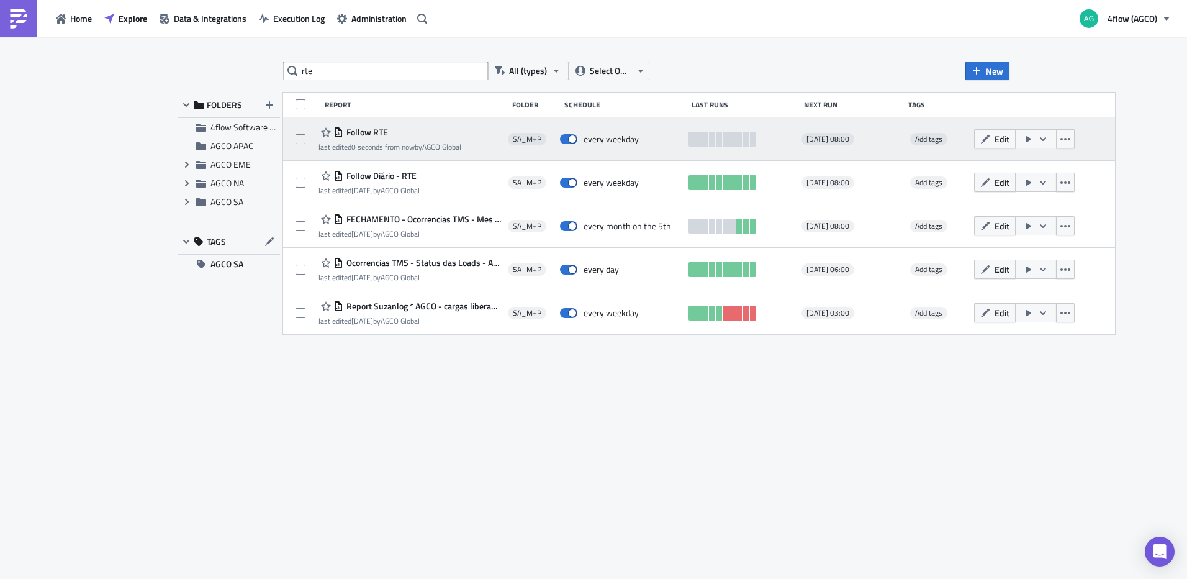
click at [1038, 137] on icon "button" at bounding box center [1043, 139] width 10 height 10
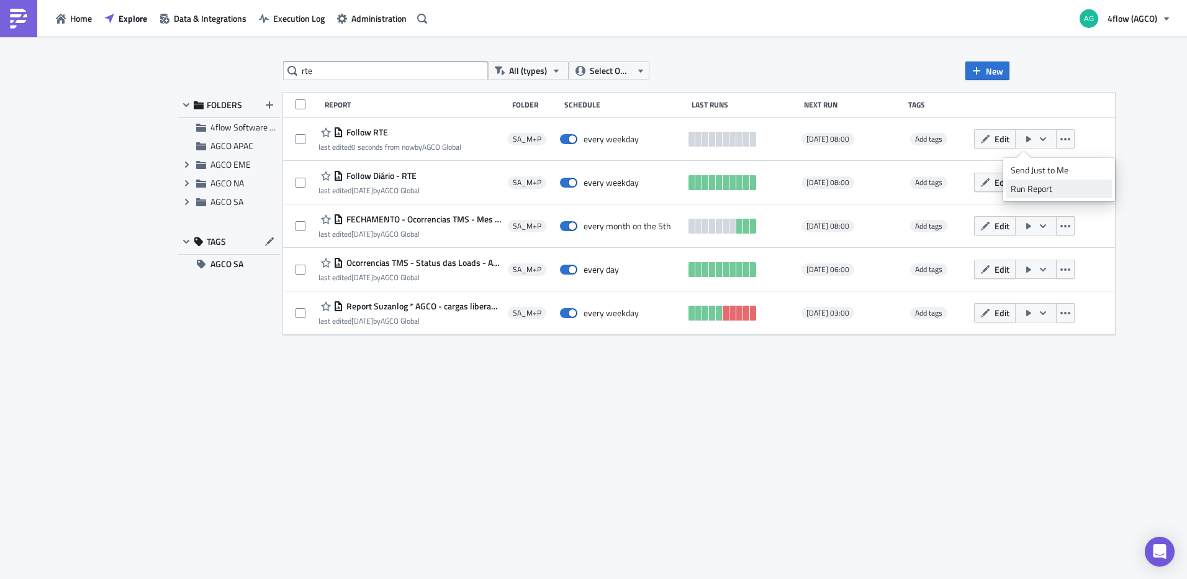
click at [1039, 188] on div "Run Report" at bounding box center [1059, 189] width 97 height 12
click at [136, 19] on span "Explore" at bounding box center [133, 18] width 29 height 13
